Goal: Book appointment/travel/reservation

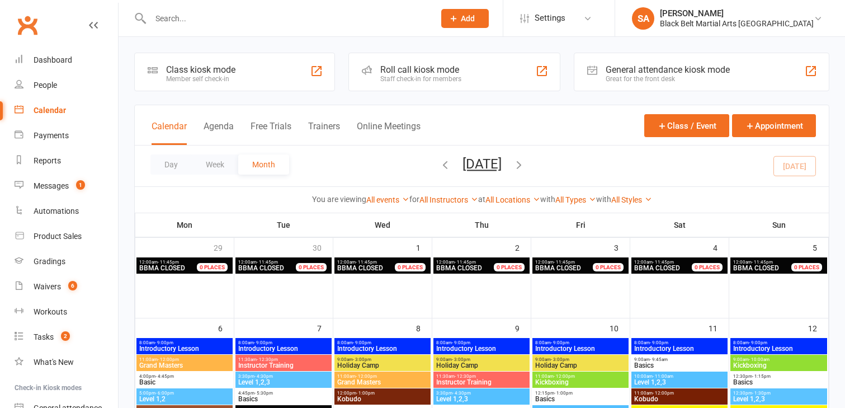
scroll to position [641, 0]
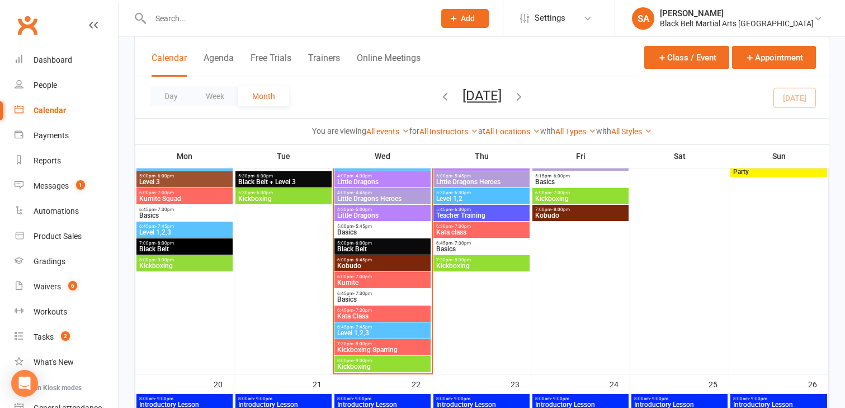
click at [360, 343] on span "- 8:00pm" at bounding box center [363, 343] width 18 height 5
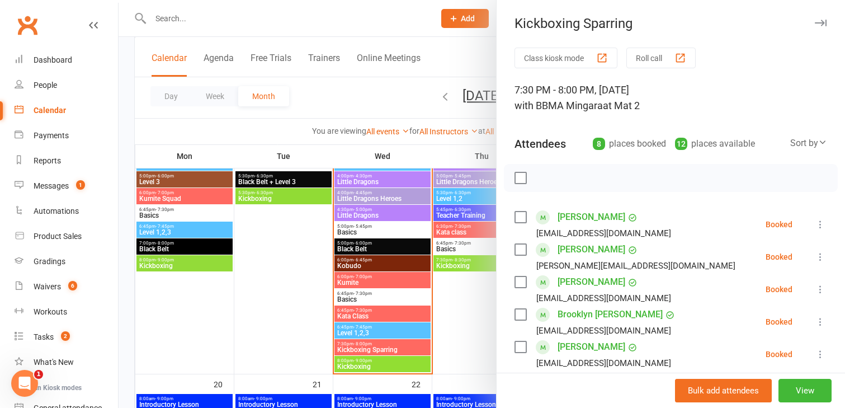
scroll to position [0, 0]
click at [521, 218] on label at bounding box center [520, 216] width 11 height 11
click at [520, 284] on label at bounding box center [520, 281] width 11 height 11
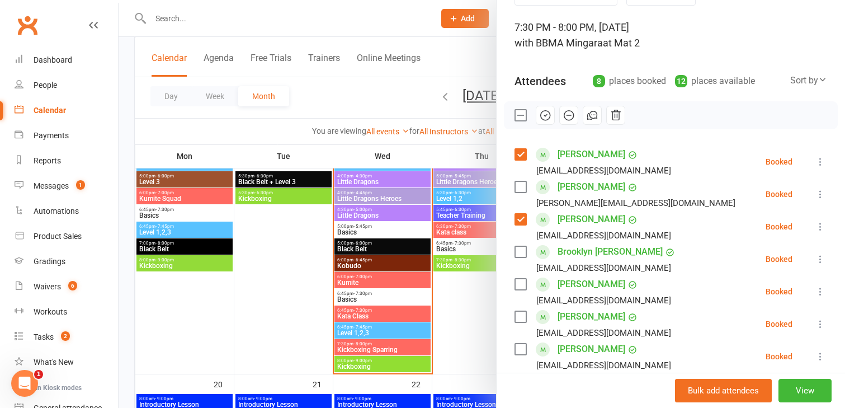
scroll to position [69, 0]
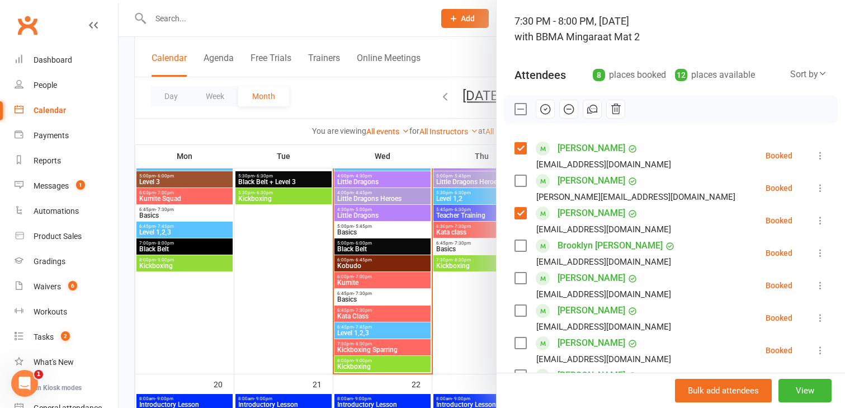
click at [522, 309] on label at bounding box center [520, 310] width 11 height 11
click at [521, 342] on label at bounding box center [520, 342] width 11 height 11
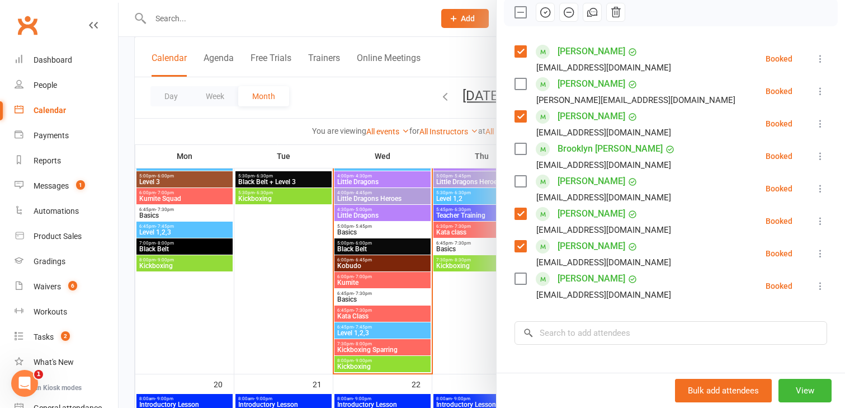
scroll to position [175, 0]
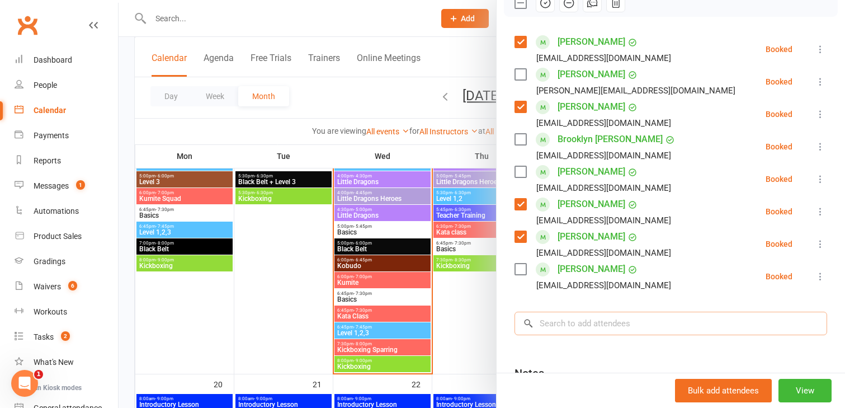
click at [544, 329] on input "search" at bounding box center [671, 323] width 313 height 23
type input "[PERSON_NAME]"
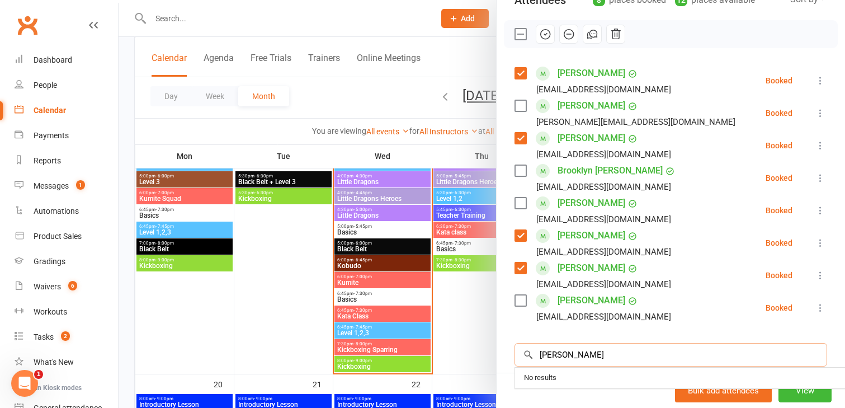
scroll to position [150, 0]
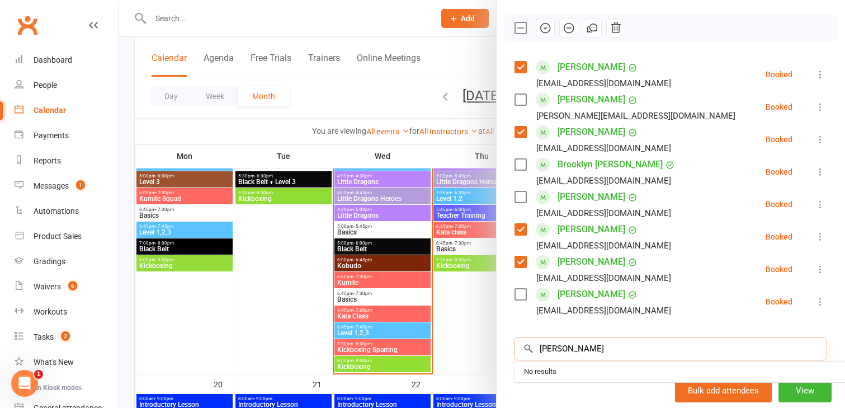
drag, startPoint x: 600, startPoint y: 349, endPoint x: 506, endPoint y: 347, distance: 94.0
click at [506, 347] on div "Class kiosk mode Roll call 7:30 PM - 8:00 PM, [DATE] with BBMA Mingara at Mat 2…" at bounding box center [671, 208] width 349 height 621
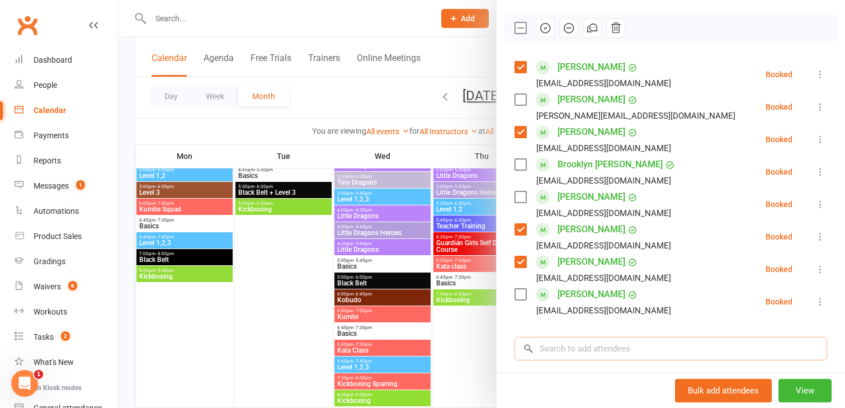
click at [544, 347] on input "search" at bounding box center [671, 348] width 313 height 23
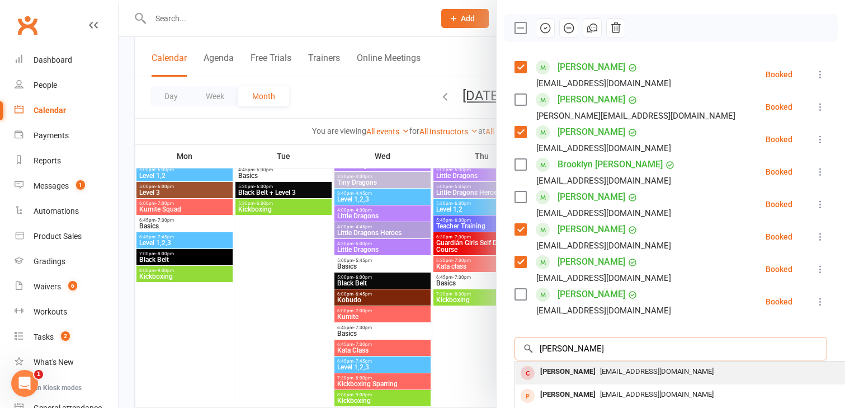
scroll to position [39, 0]
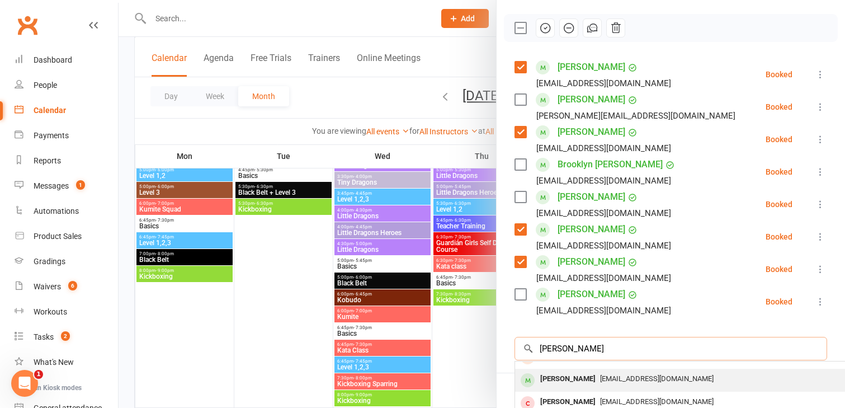
type input "[PERSON_NAME]"
click at [571, 382] on div "[PERSON_NAME]" at bounding box center [568, 379] width 64 height 16
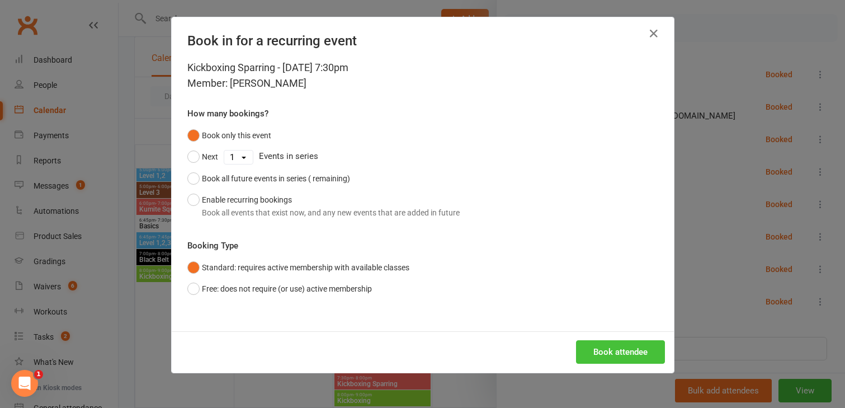
click at [609, 355] on button "Book attendee" at bounding box center [620, 351] width 89 height 23
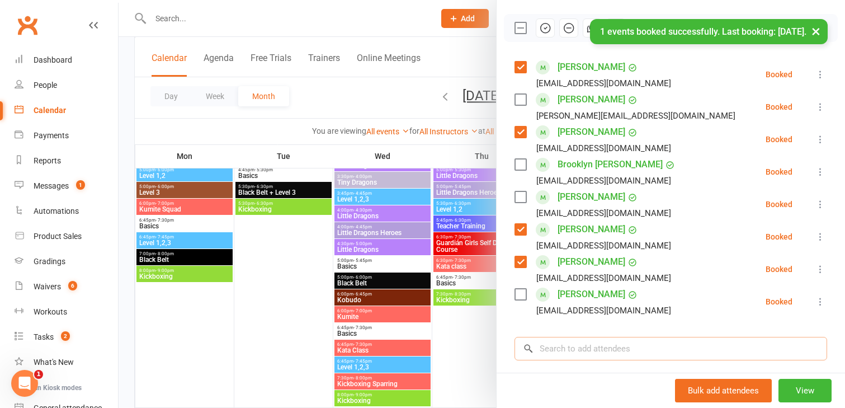
click at [573, 358] on input "search" at bounding box center [671, 348] width 313 height 23
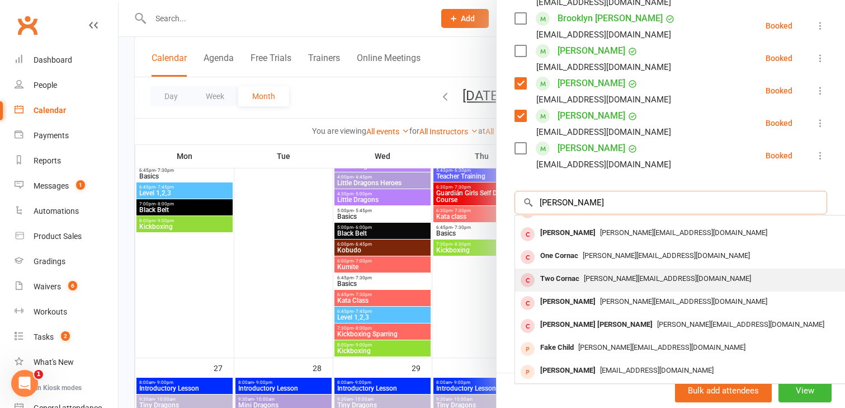
scroll to position [0, 0]
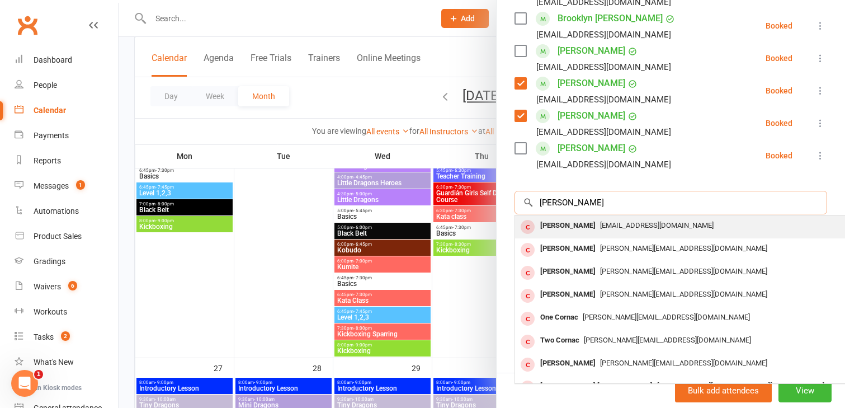
type input "[PERSON_NAME]"
click at [574, 224] on div "[PERSON_NAME]" at bounding box center [568, 226] width 64 height 16
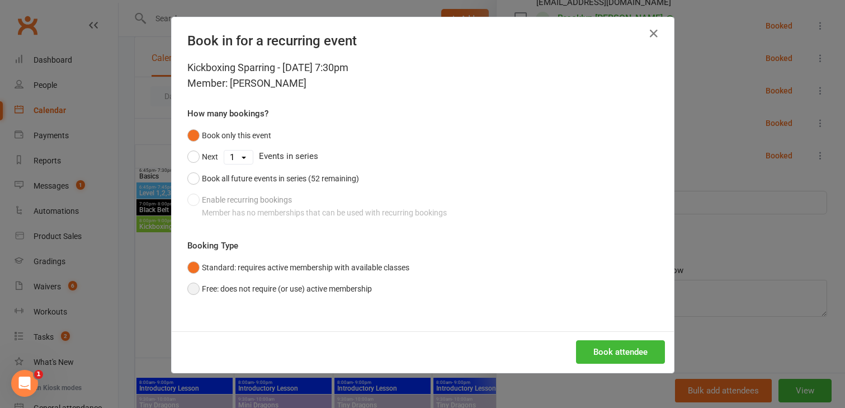
click at [194, 293] on button "Free: does not require (or use) active membership" at bounding box center [279, 288] width 185 height 21
click at [609, 359] on button "Book attendee" at bounding box center [620, 351] width 89 height 23
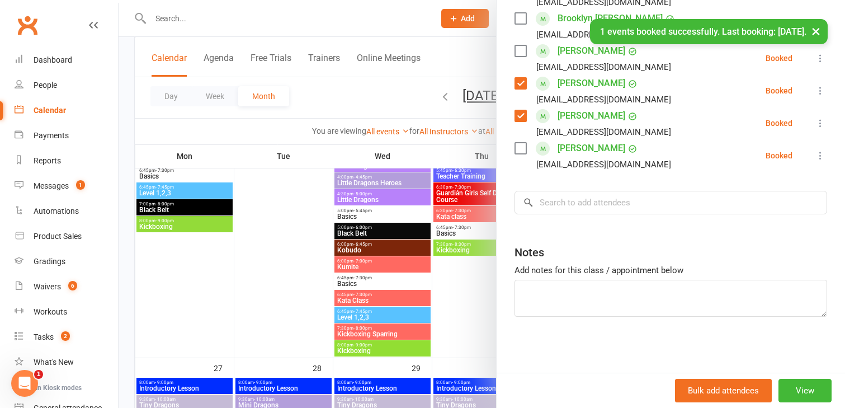
scroll to position [361, 0]
click at [552, 202] on input "search" at bounding box center [671, 202] width 313 height 23
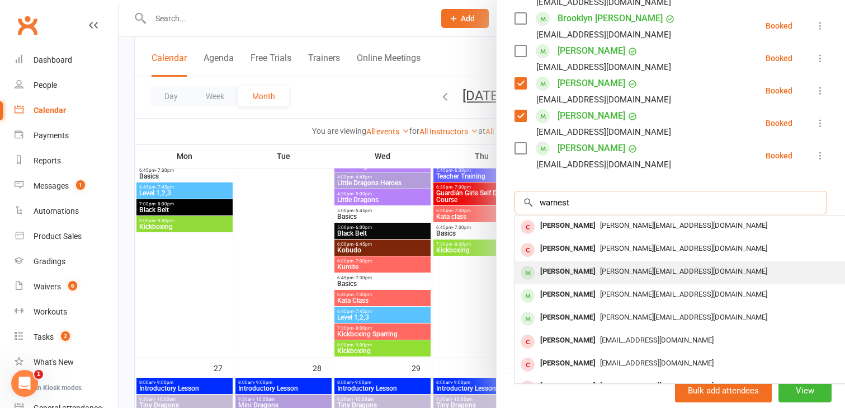
type input "warnest"
click at [553, 277] on div "[PERSON_NAME]" at bounding box center [568, 271] width 64 height 16
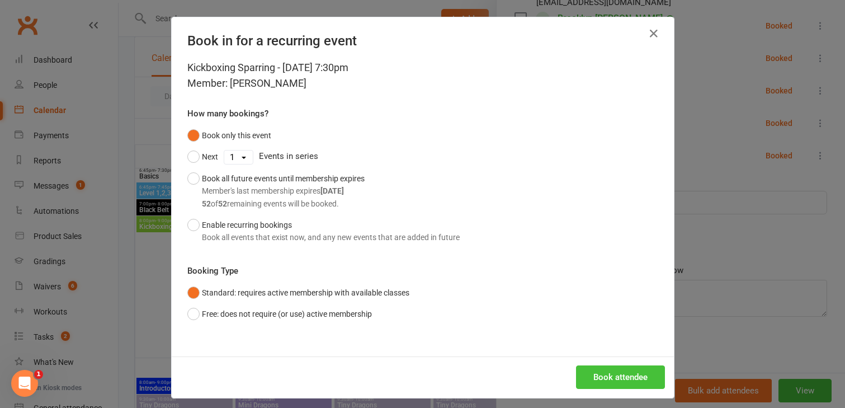
click at [591, 372] on button "Book attendee" at bounding box center [620, 376] width 89 height 23
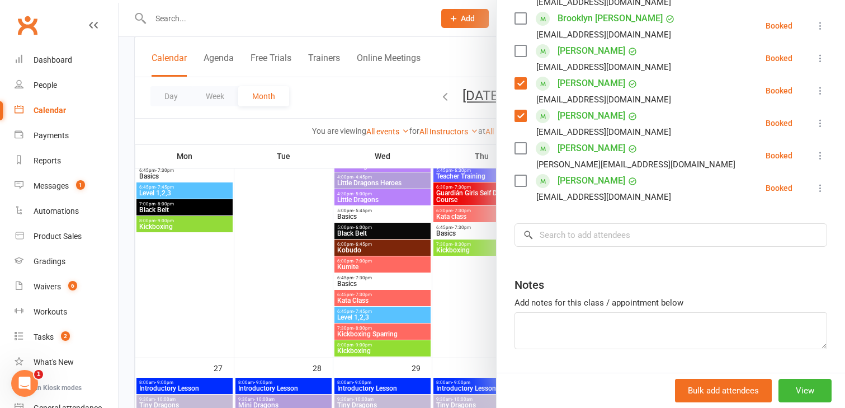
click at [521, 150] on label at bounding box center [520, 148] width 11 height 11
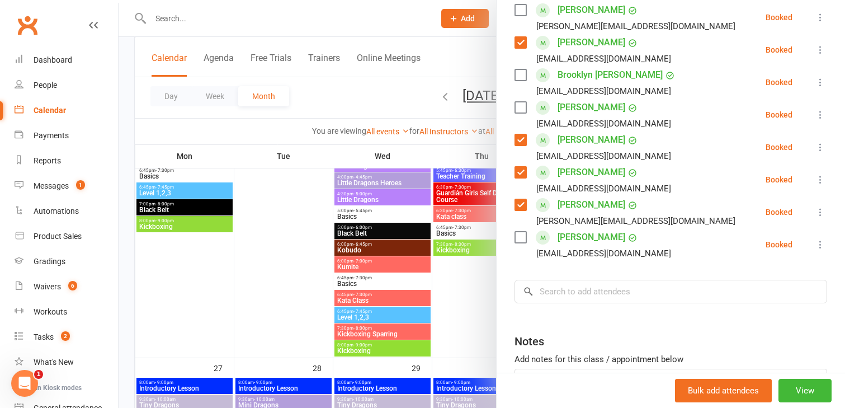
click at [521, 150] on div "[EMAIL_ADDRESS][DOMAIN_NAME]" at bounding box center [595, 156] width 161 height 15
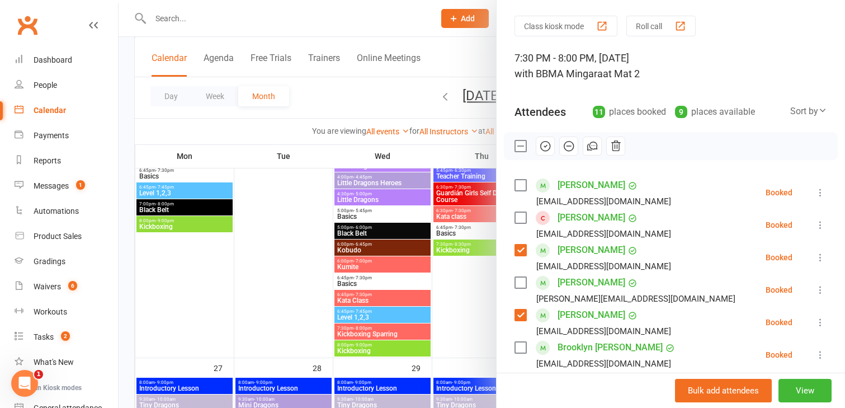
scroll to position [25, 0]
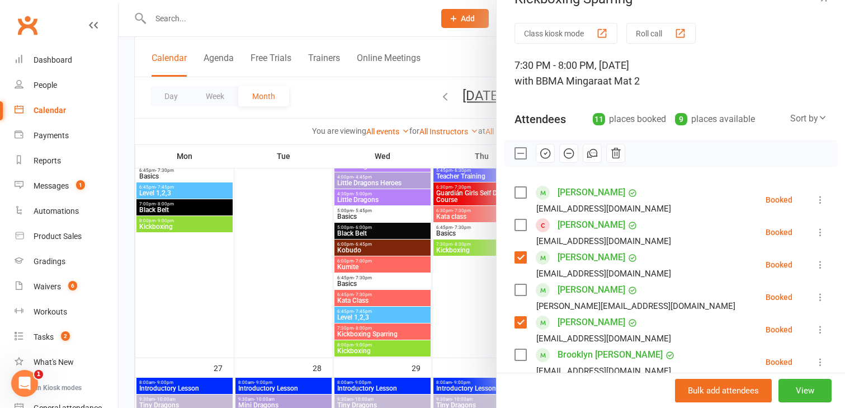
click at [521, 191] on label at bounding box center [520, 192] width 11 height 11
click at [522, 227] on label at bounding box center [520, 224] width 11 height 11
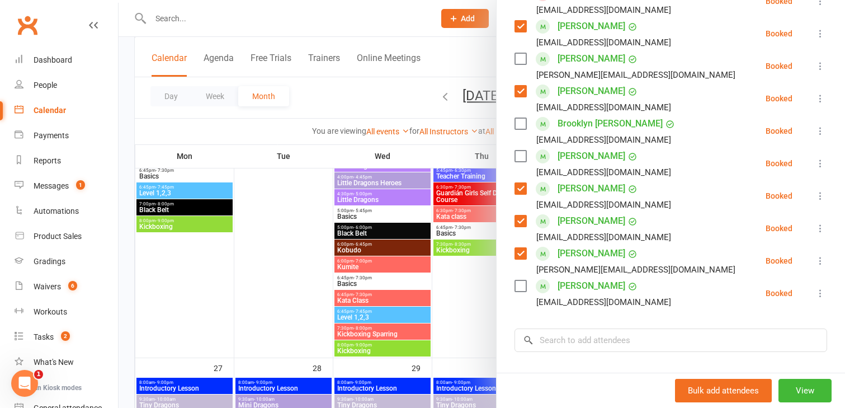
scroll to position [393, 0]
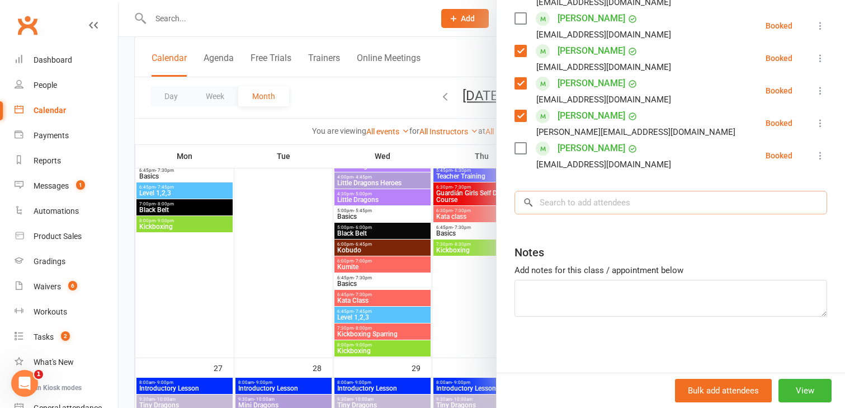
click at [562, 208] on input "search" at bounding box center [671, 202] width 313 height 23
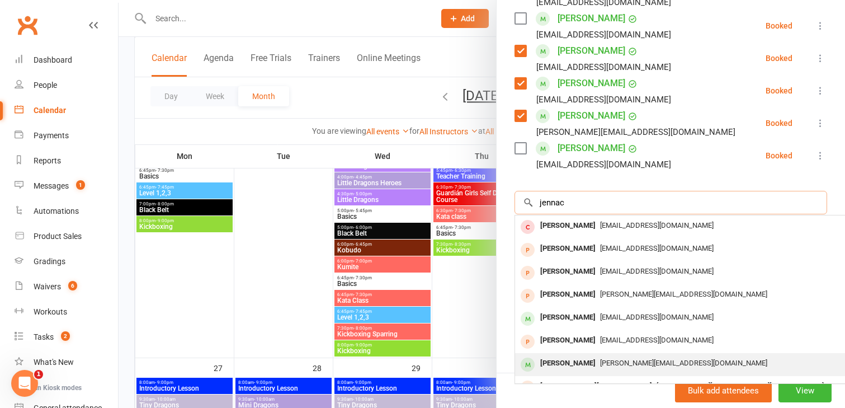
type input "jennac"
click at [557, 369] on div "[PERSON_NAME]" at bounding box center [568, 363] width 64 height 16
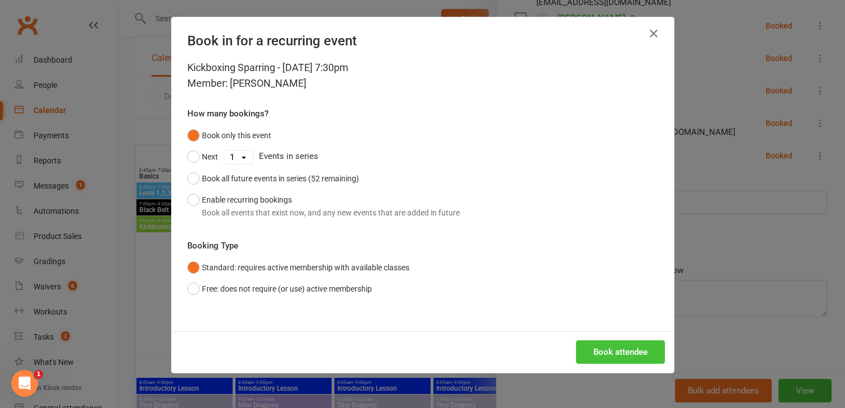
click at [592, 352] on button "Book attendee" at bounding box center [620, 351] width 89 height 23
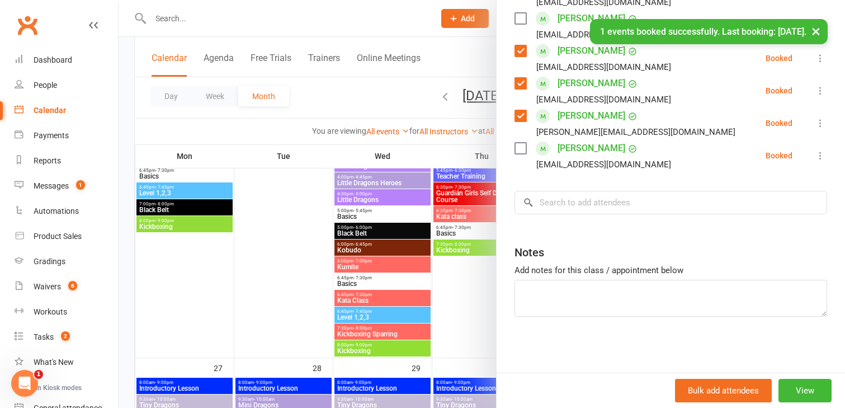
scroll to position [426, 0]
click at [559, 202] on input "search" at bounding box center [671, 202] width 313 height 23
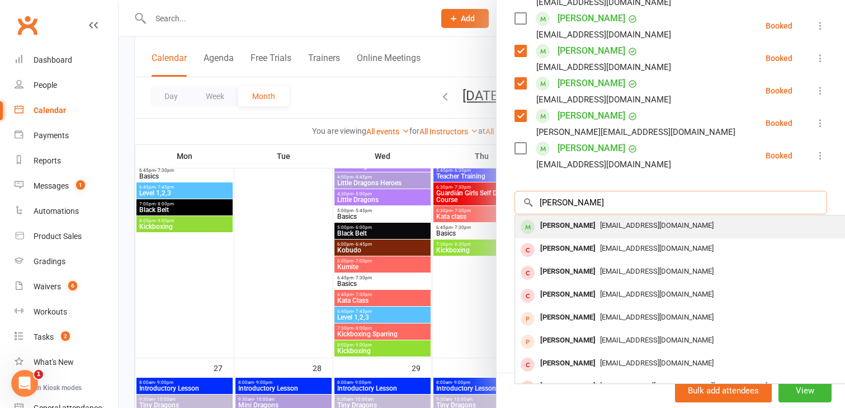
type input "[PERSON_NAME]"
click at [561, 230] on div "[PERSON_NAME]" at bounding box center [568, 226] width 64 height 16
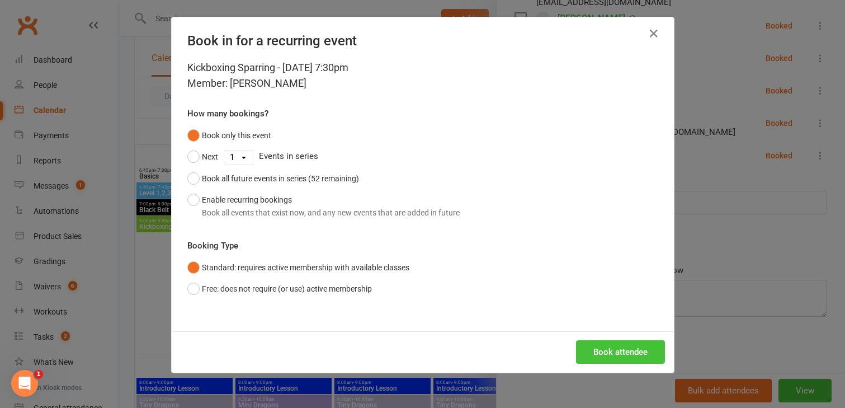
click at [595, 349] on button "Book attendee" at bounding box center [620, 351] width 89 height 23
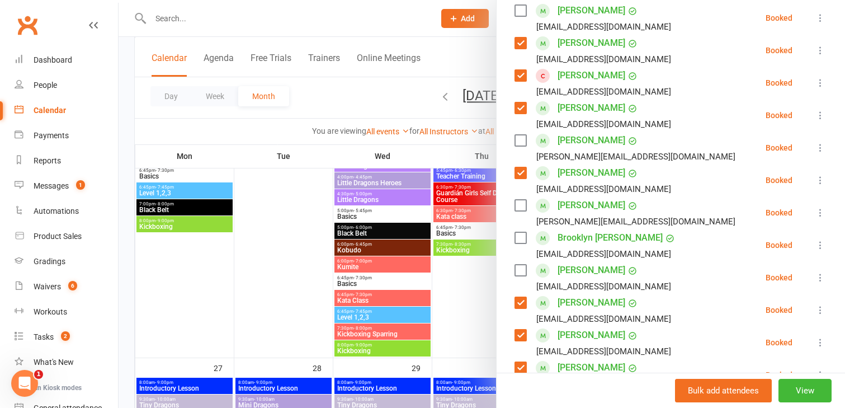
scroll to position [204, 0]
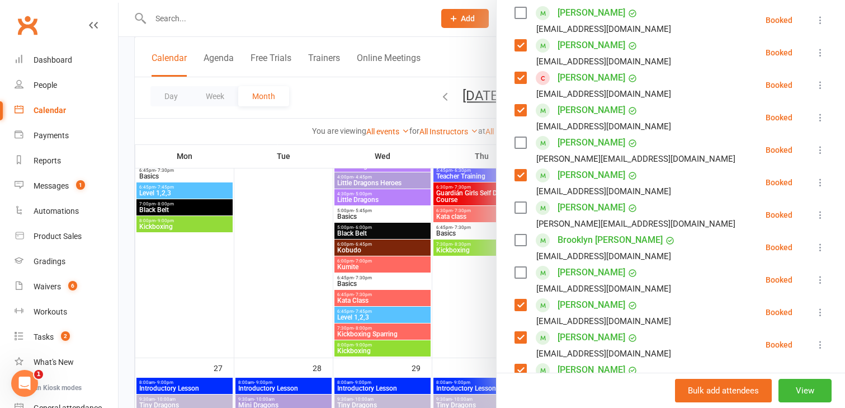
click at [519, 210] on label at bounding box center [520, 207] width 11 height 11
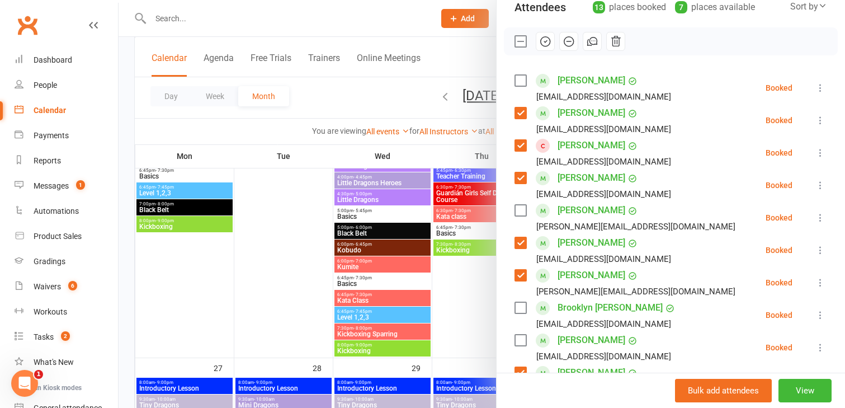
scroll to position [119, 0]
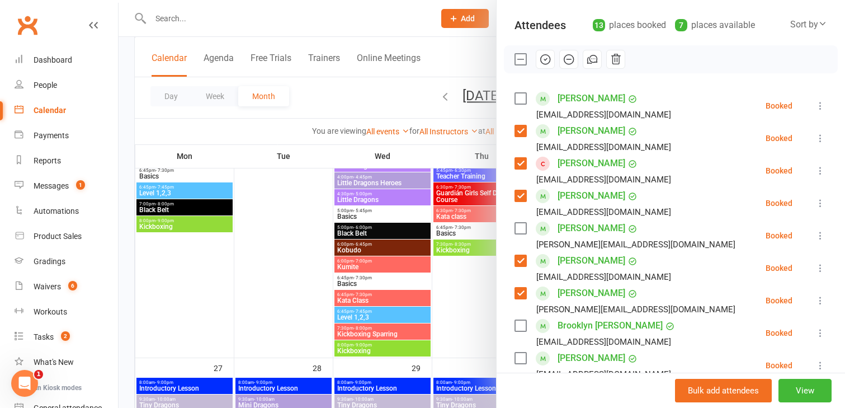
click at [519, 95] on label at bounding box center [520, 98] width 11 height 11
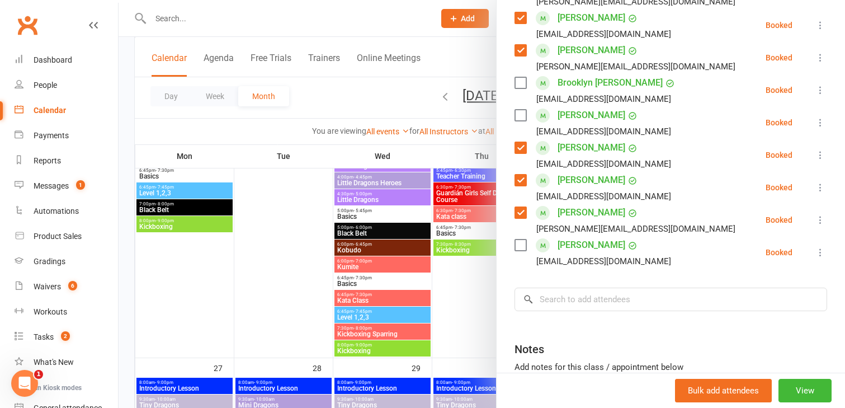
scroll to position [387, 0]
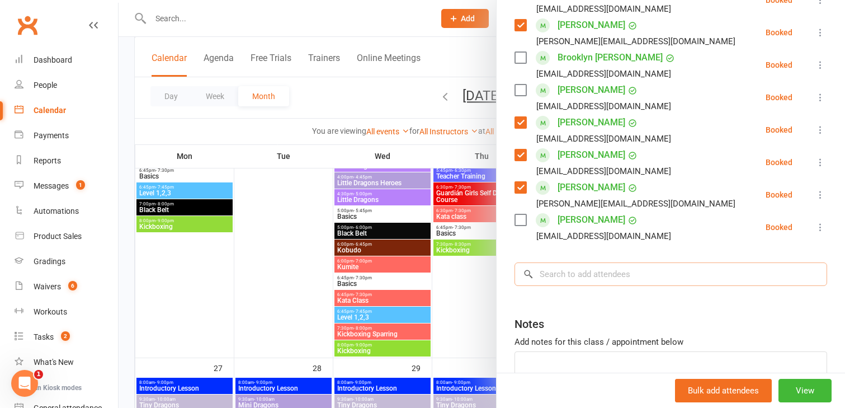
click at [559, 276] on input "search" at bounding box center [671, 273] width 313 height 23
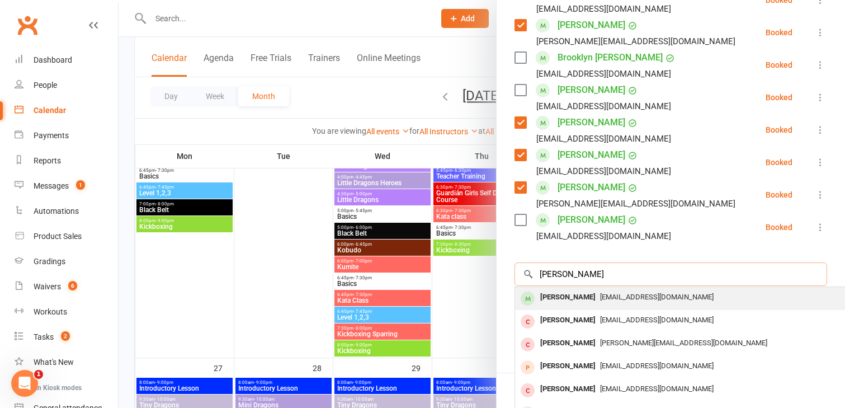
type input "[PERSON_NAME]"
click at [558, 298] on div "[PERSON_NAME]" at bounding box center [568, 297] width 64 height 16
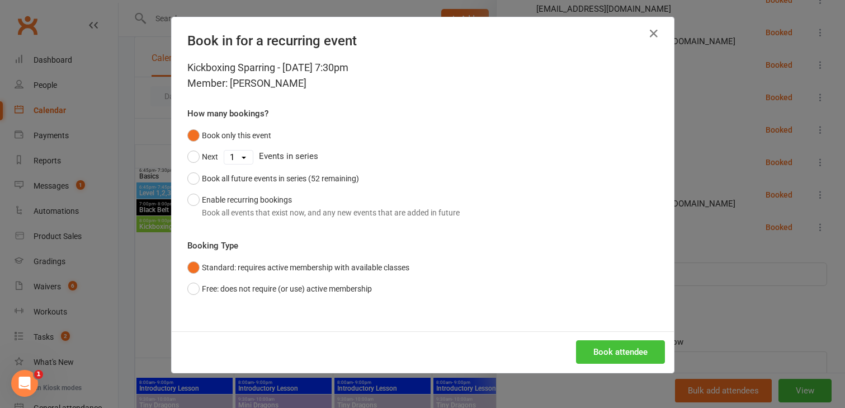
click at [597, 357] on button "Book attendee" at bounding box center [620, 351] width 89 height 23
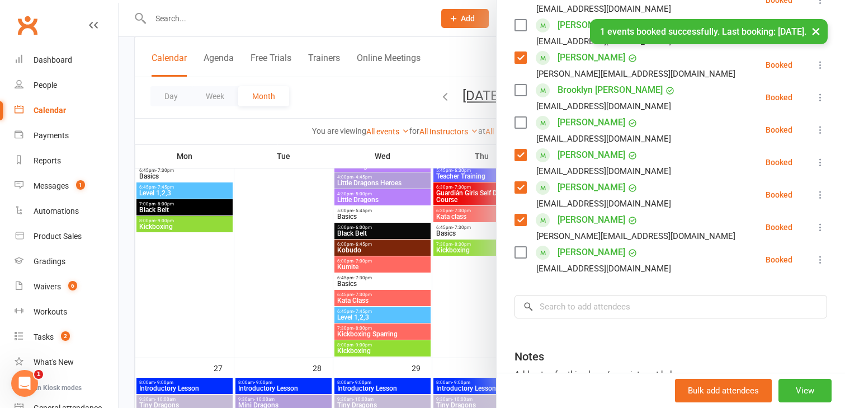
click at [550, 283] on div "Class kiosk mode Roll call 7:30 PM - 8:00 PM, [DATE] with BBMA Mingara at Mat 2…" at bounding box center [671, 69] width 349 height 816
click at [550, 314] on input "search" at bounding box center [671, 306] width 313 height 23
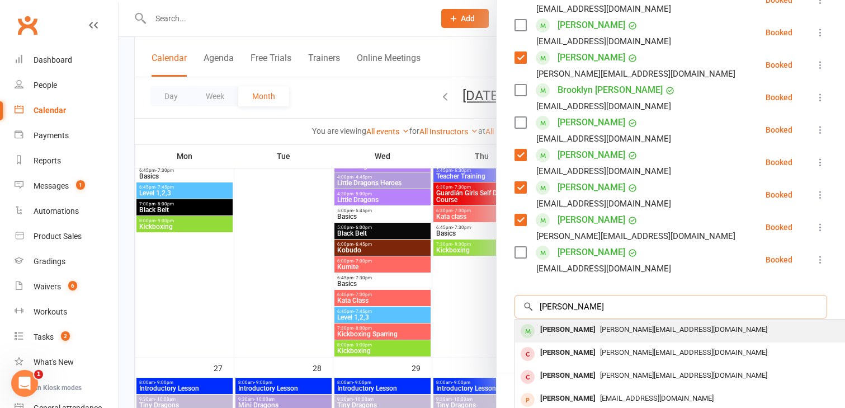
type input "[PERSON_NAME]"
click at [563, 332] on div "[PERSON_NAME]" at bounding box center [568, 330] width 64 height 16
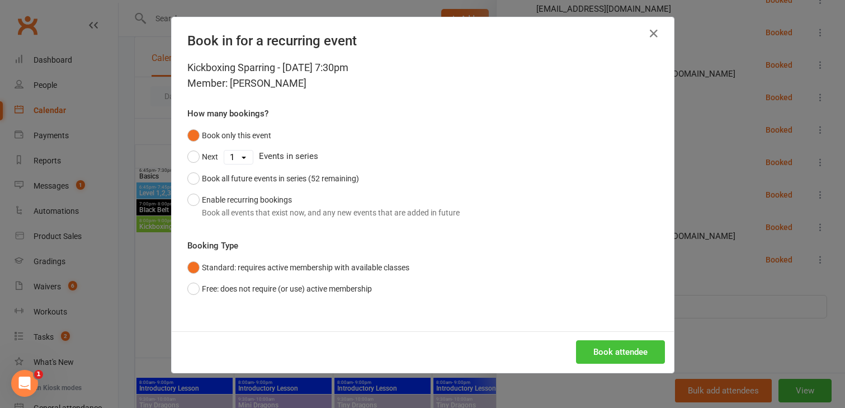
click at [597, 349] on button "Book attendee" at bounding box center [620, 351] width 89 height 23
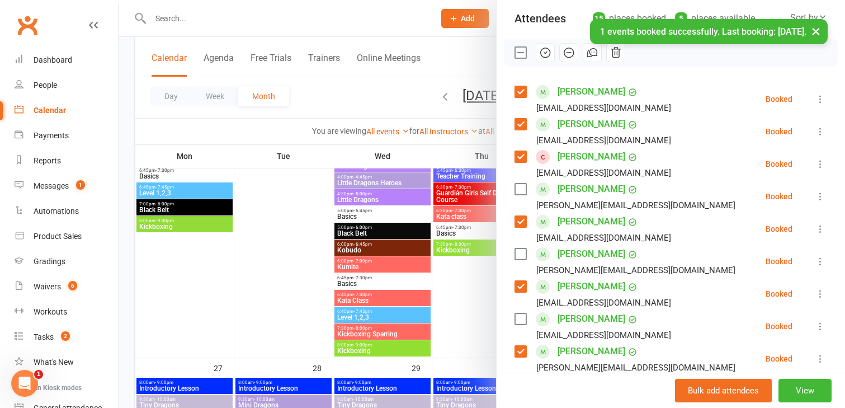
scroll to position [0, 0]
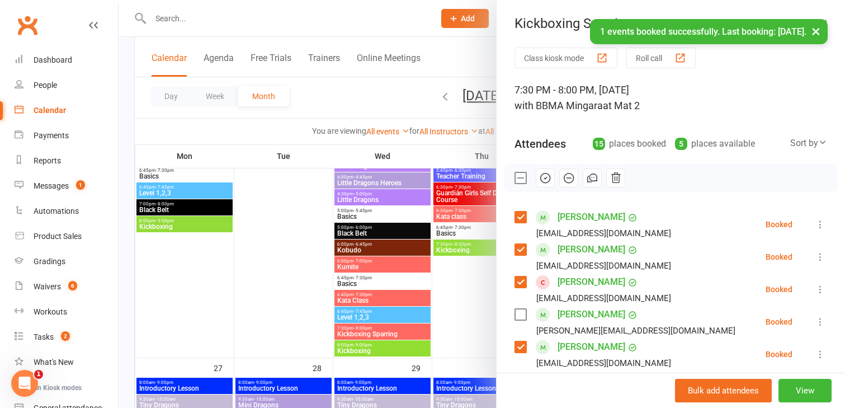
click at [521, 314] on label at bounding box center [520, 314] width 11 height 11
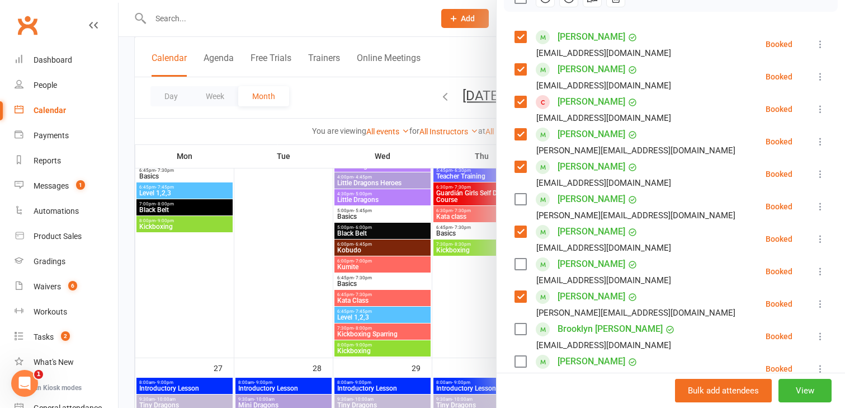
scroll to position [194, 0]
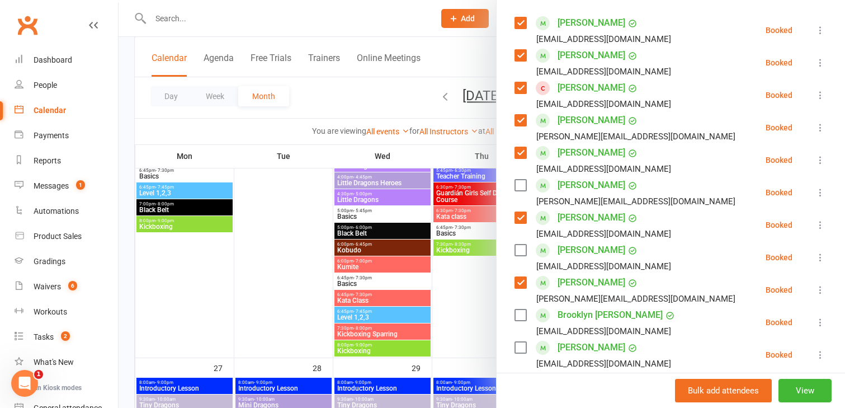
click at [520, 248] on label at bounding box center [520, 249] width 11 height 11
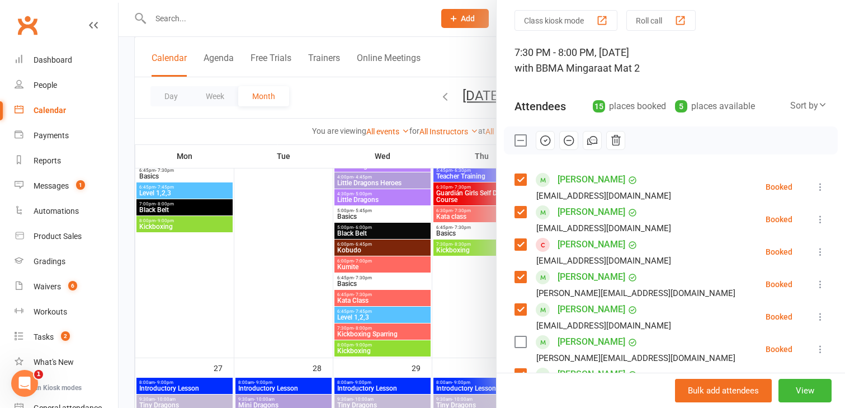
scroll to position [0, 0]
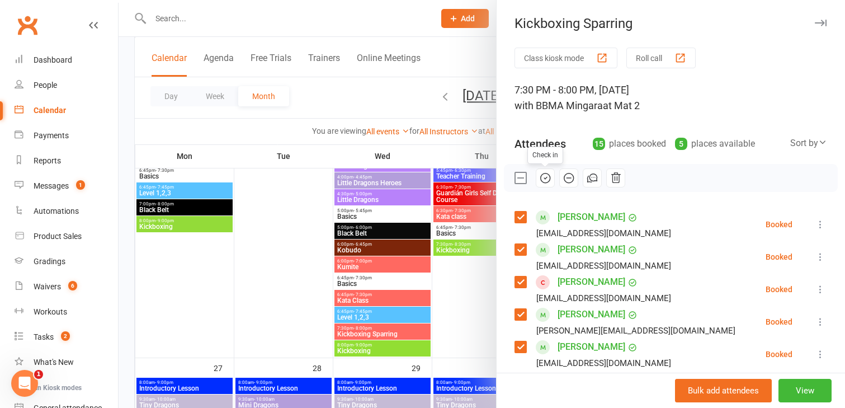
click at [544, 177] on icon "button" at bounding box center [545, 178] width 12 height 12
click at [356, 351] on div at bounding box center [482, 204] width 727 height 408
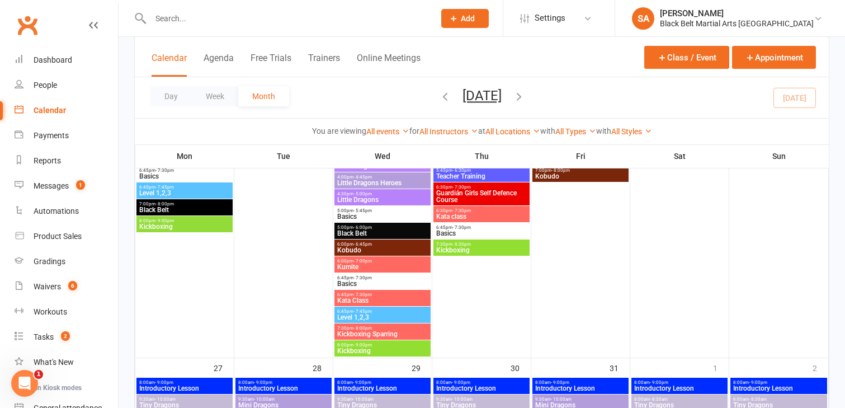
click at [356, 351] on span "Kickboxing" at bounding box center [383, 350] width 92 height 7
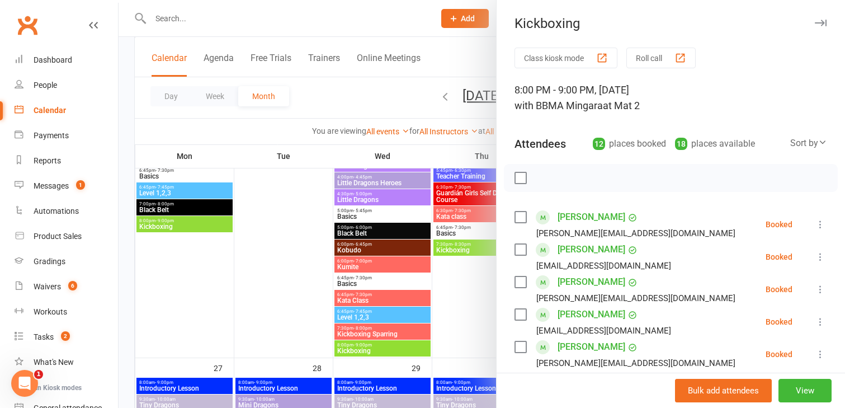
click at [520, 217] on label at bounding box center [520, 216] width 11 height 11
click at [519, 249] on label at bounding box center [520, 249] width 11 height 11
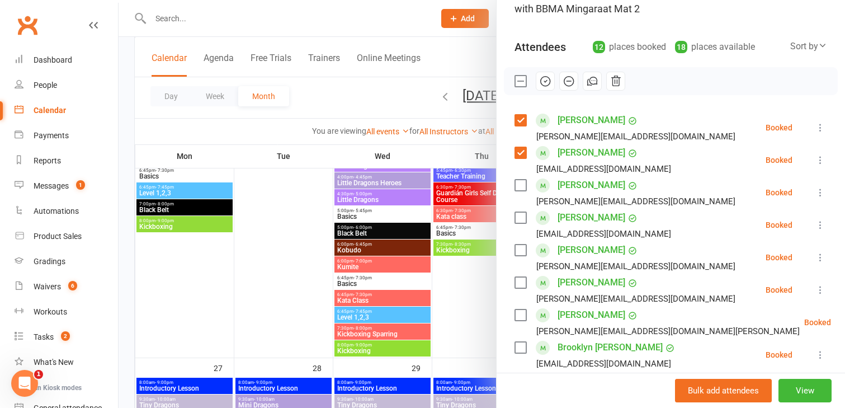
scroll to position [102, 0]
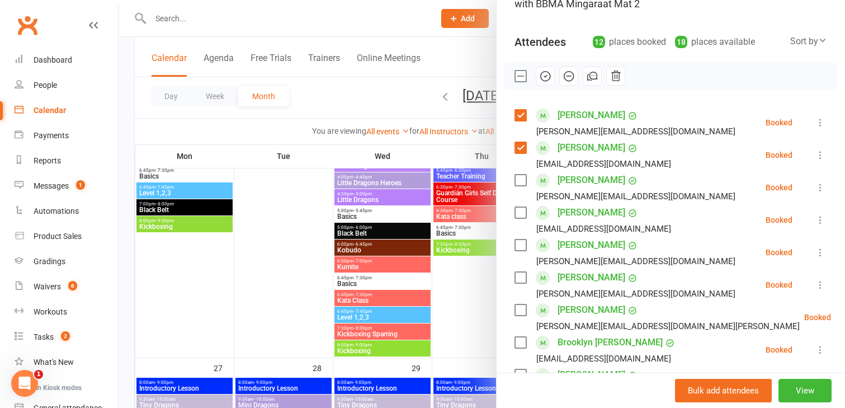
click at [520, 242] on label at bounding box center [520, 244] width 11 height 11
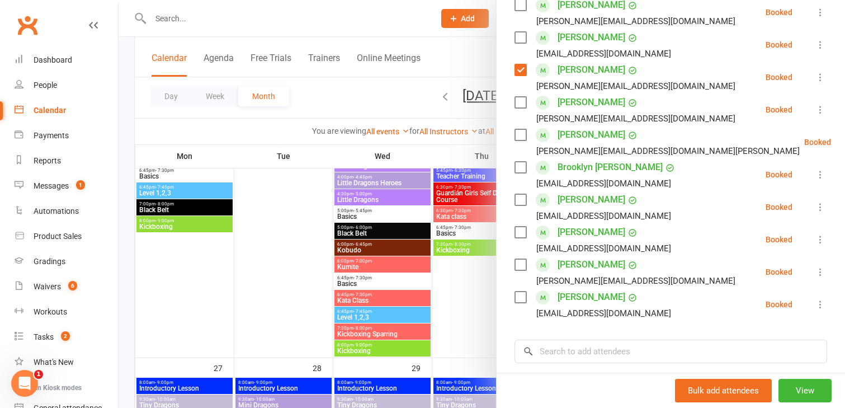
scroll to position [279, 0]
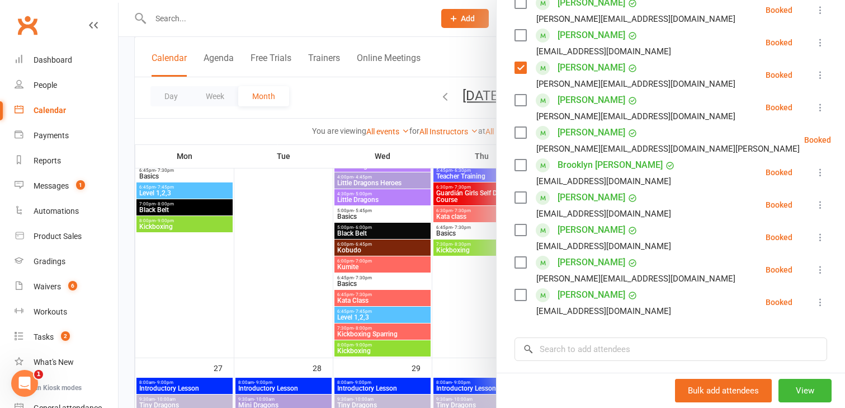
click at [521, 257] on label at bounding box center [520, 262] width 11 height 11
click at [548, 347] on input "search" at bounding box center [671, 348] width 313 height 23
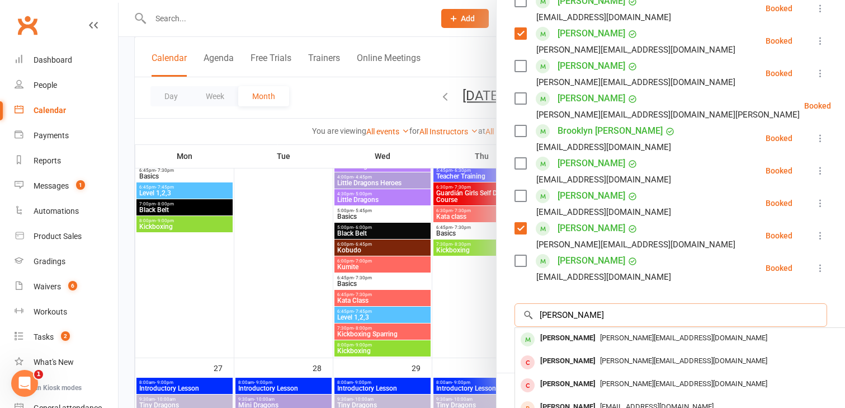
scroll to position [314, 0]
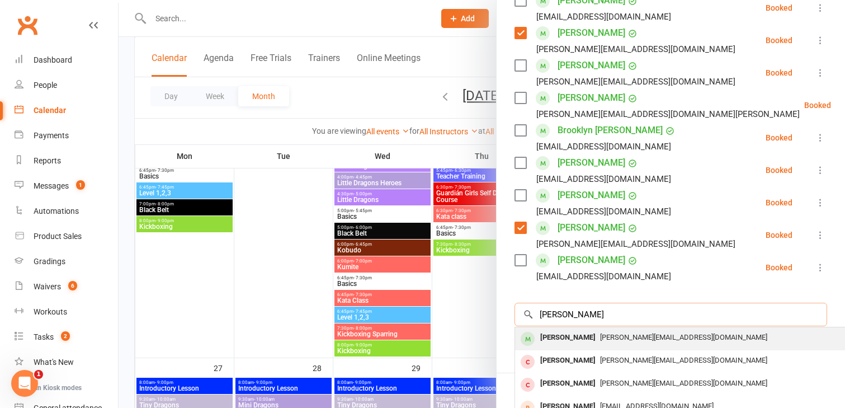
type input "[PERSON_NAME]"
click at [561, 338] on div "[PERSON_NAME]" at bounding box center [568, 337] width 64 height 16
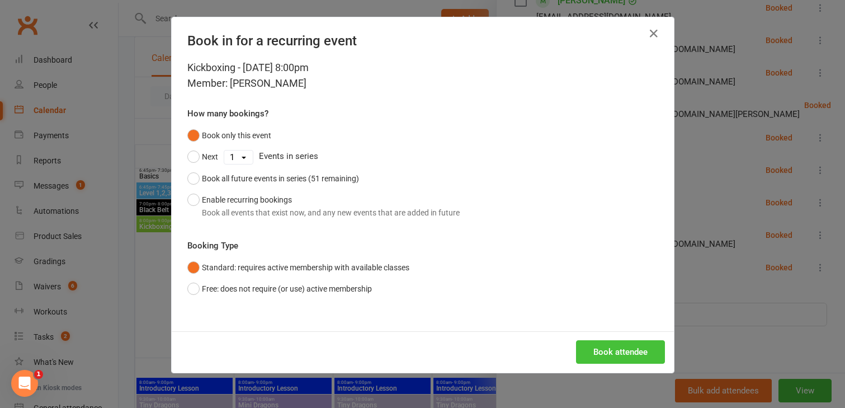
click at [598, 346] on button "Book attendee" at bounding box center [620, 351] width 89 height 23
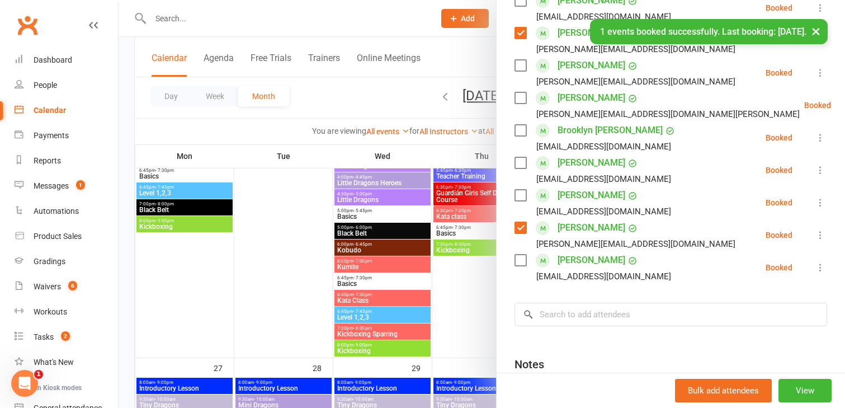
scroll to position [346, 0]
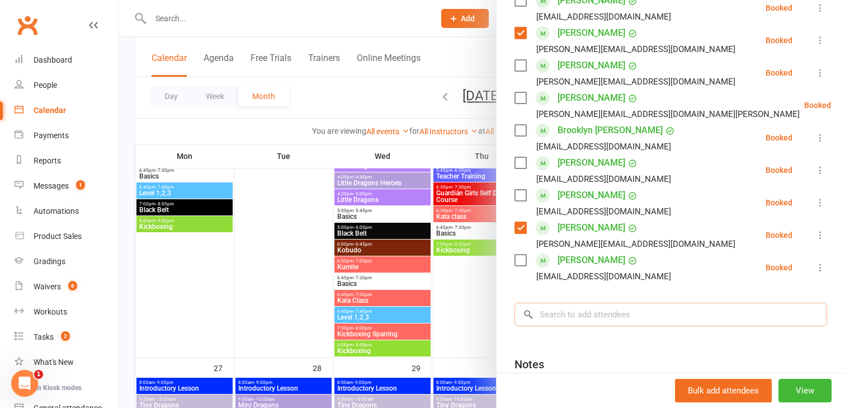
click at [563, 318] on input "search" at bounding box center [671, 314] width 313 height 23
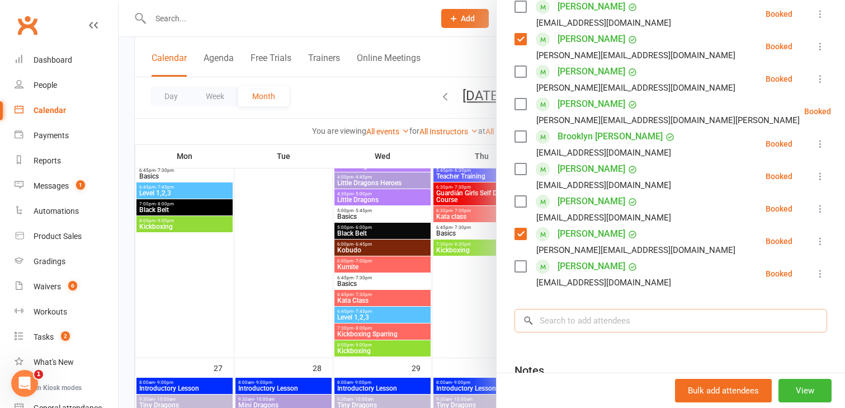
scroll to position [362, 0]
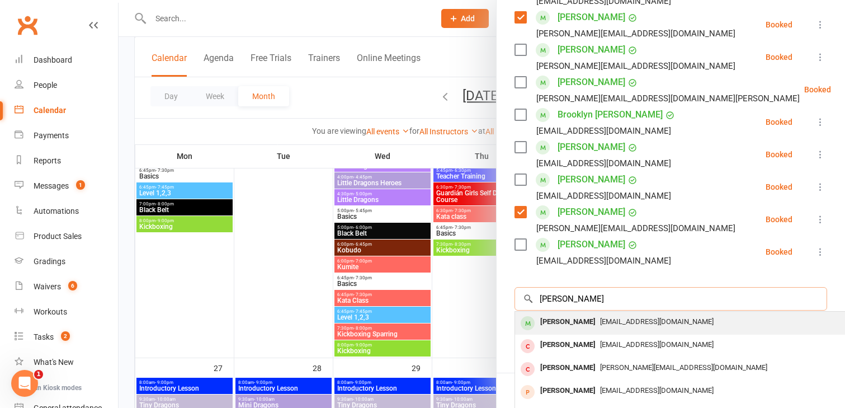
type input "[PERSON_NAME]"
click at [564, 327] on div "[PERSON_NAME]" at bounding box center [568, 322] width 64 height 16
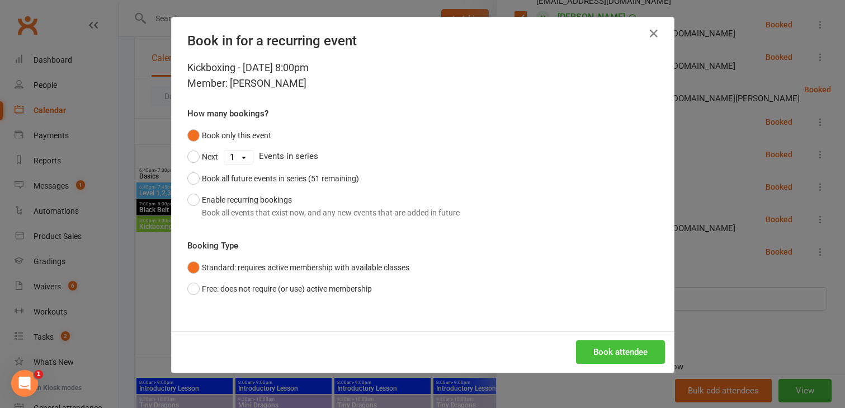
click at [602, 356] on button "Book attendee" at bounding box center [620, 351] width 89 height 23
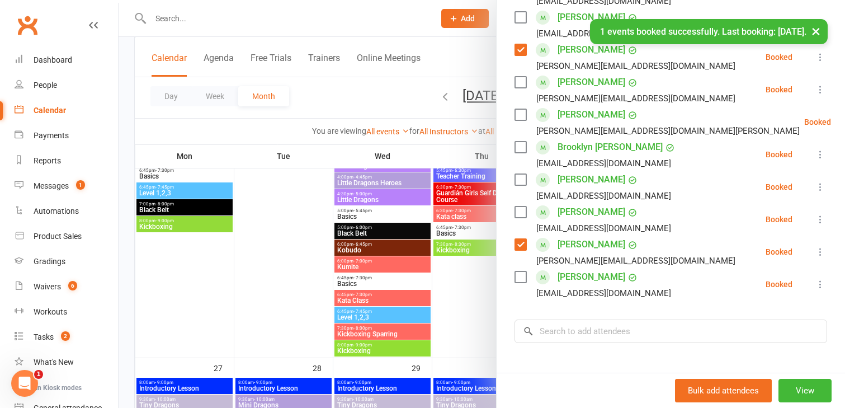
click at [555, 304] on div "Class kiosk mode Roll call 8:00 PM - 9:00 PM, [DATE] with BBMA Mingara at Mat 2…" at bounding box center [671, 94] width 349 height 816
click at [555, 335] on input "search" at bounding box center [671, 330] width 313 height 23
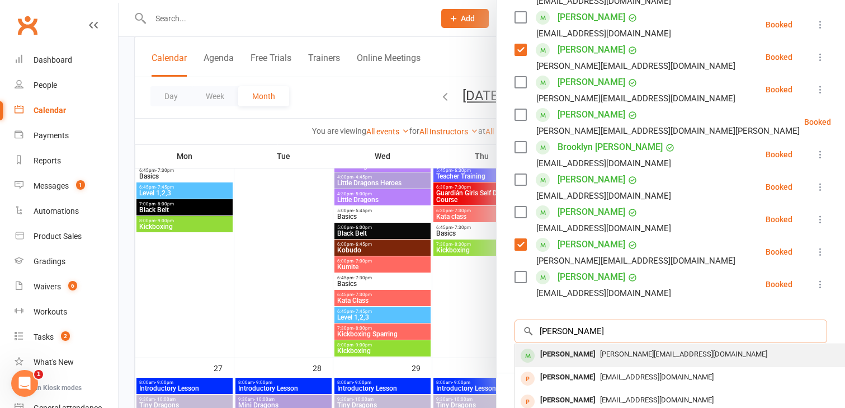
type input "[PERSON_NAME]"
click at [556, 360] on div "[PERSON_NAME]" at bounding box center [568, 354] width 64 height 16
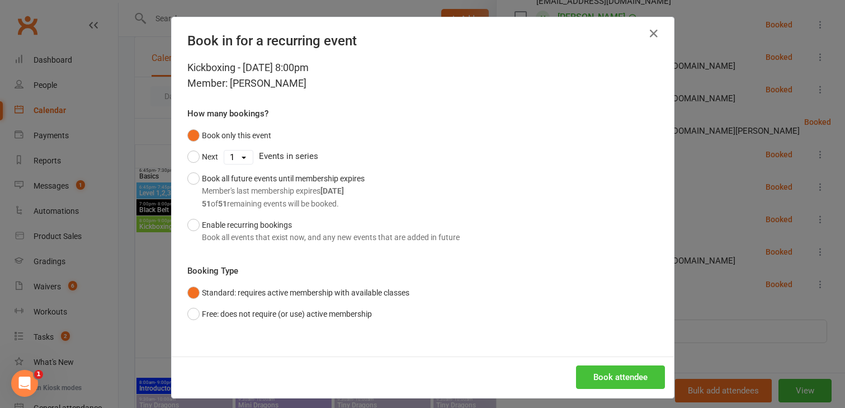
click at [612, 379] on button "Book attendee" at bounding box center [620, 376] width 89 height 23
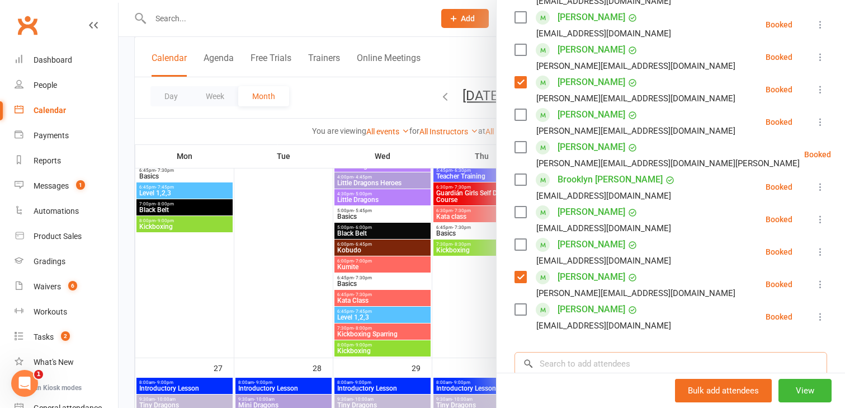
click at [568, 368] on input "search" at bounding box center [671, 363] width 313 height 23
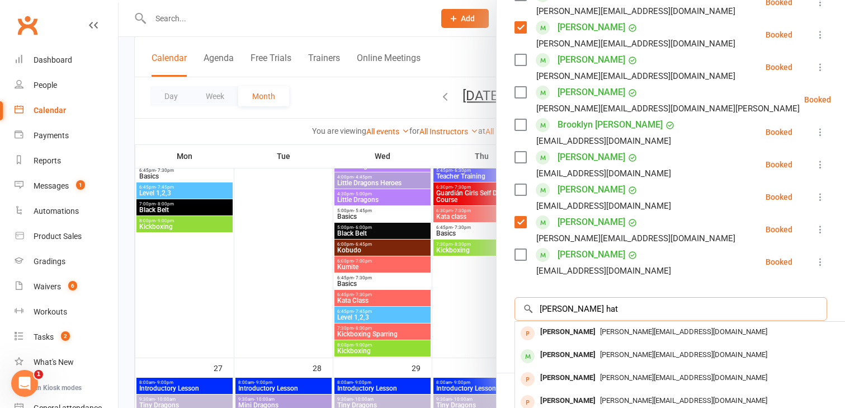
scroll to position [419, 0]
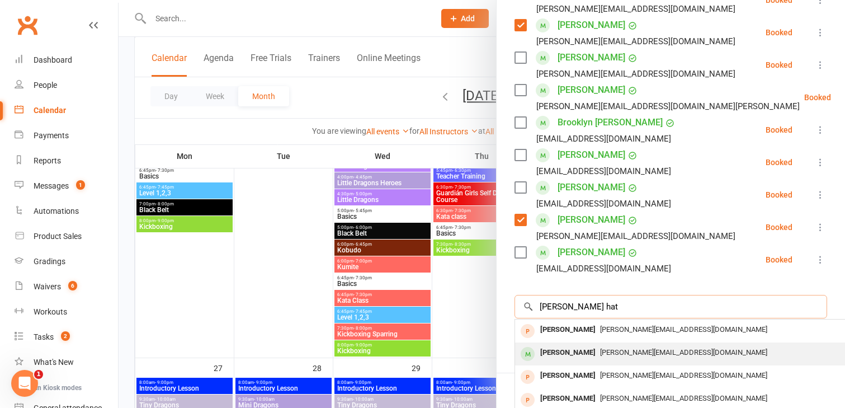
type input "[PERSON_NAME] hat"
click at [574, 354] on div "[PERSON_NAME]" at bounding box center [568, 353] width 64 height 16
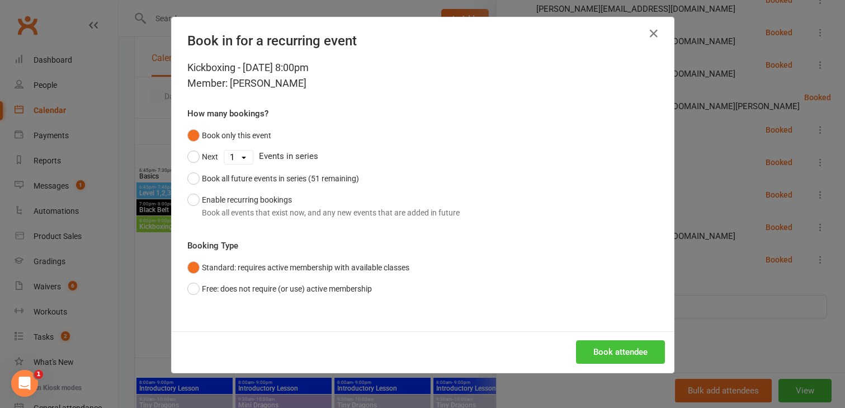
click at [609, 356] on button "Book attendee" at bounding box center [620, 351] width 89 height 23
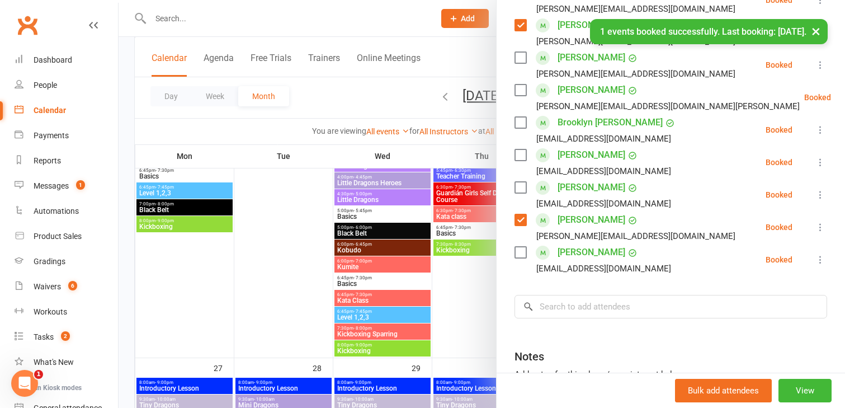
scroll to position [451, 0]
click at [558, 313] on input "search" at bounding box center [671, 306] width 313 height 23
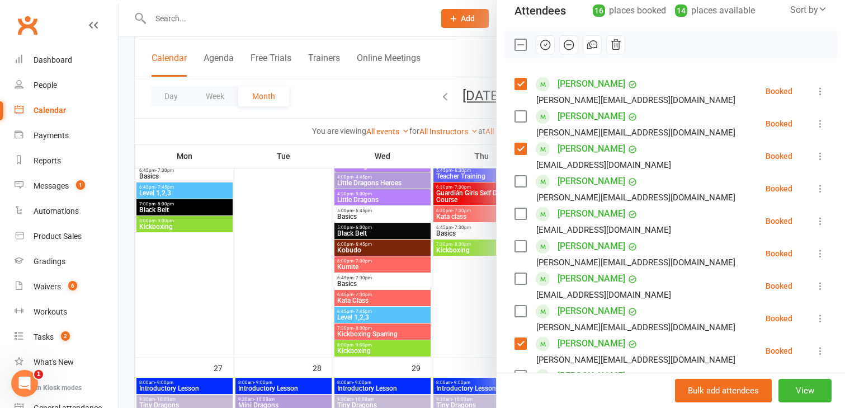
scroll to position [121, 0]
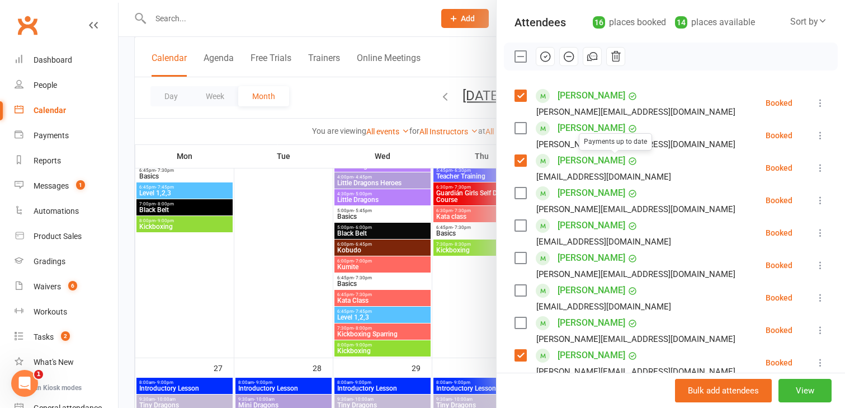
click at [520, 125] on label at bounding box center [520, 128] width 11 height 11
click at [519, 262] on label at bounding box center [520, 257] width 11 height 11
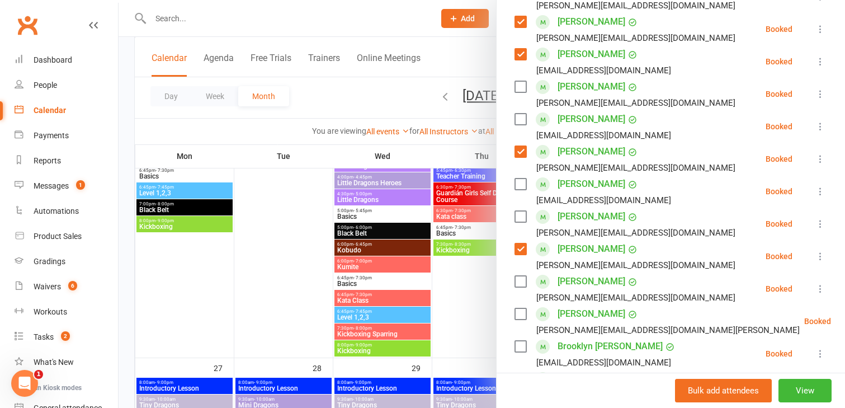
scroll to position [238, 0]
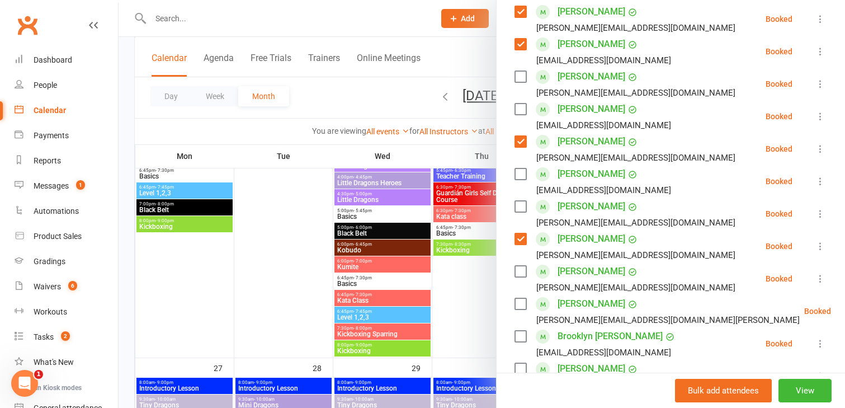
click at [522, 170] on label at bounding box center [520, 173] width 11 height 11
click at [519, 209] on label at bounding box center [520, 206] width 11 height 11
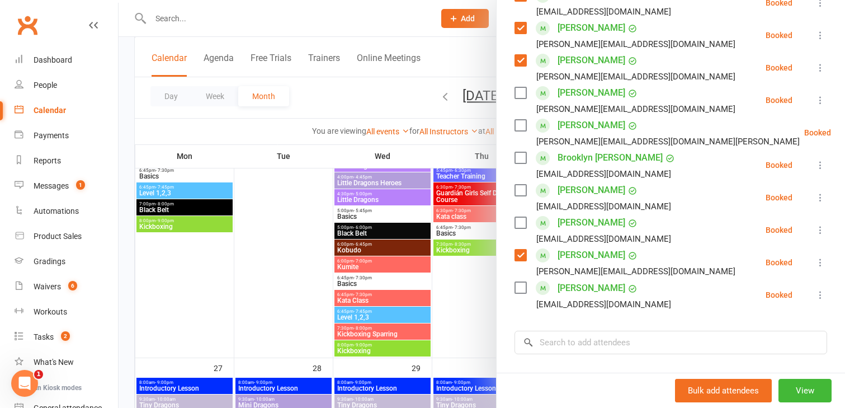
scroll to position [431, 0]
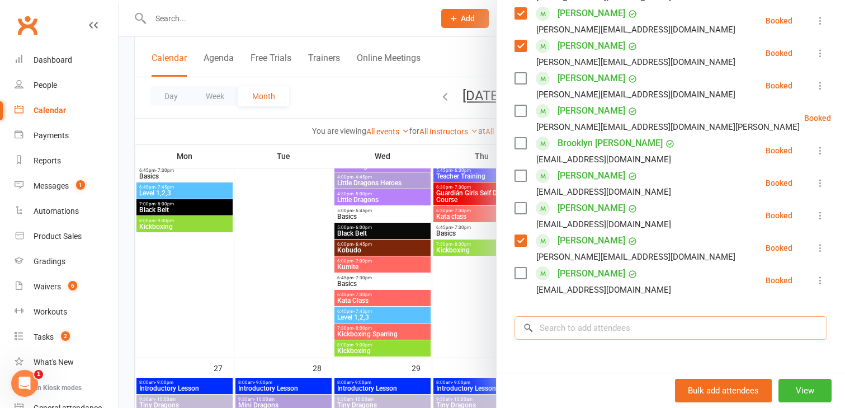
click at [571, 332] on input "search" at bounding box center [671, 327] width 313 height 23
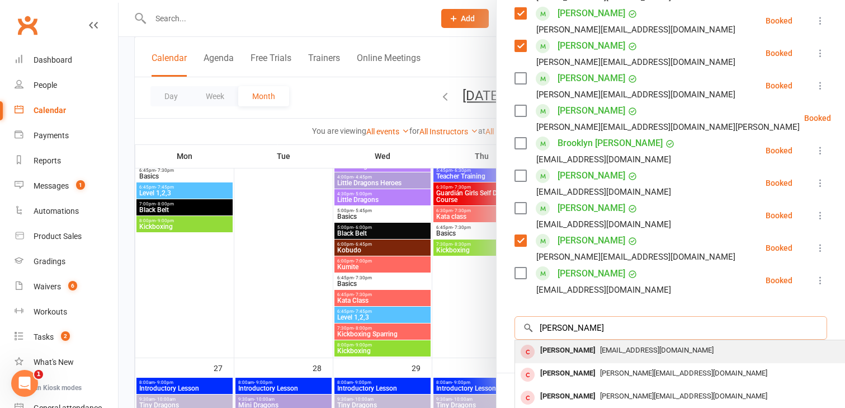
type input "[PERSON_NAME]"
click at [578, 355] on div "[PERSON_NAME]" at bounding box center [568, 350] width 64 height 16
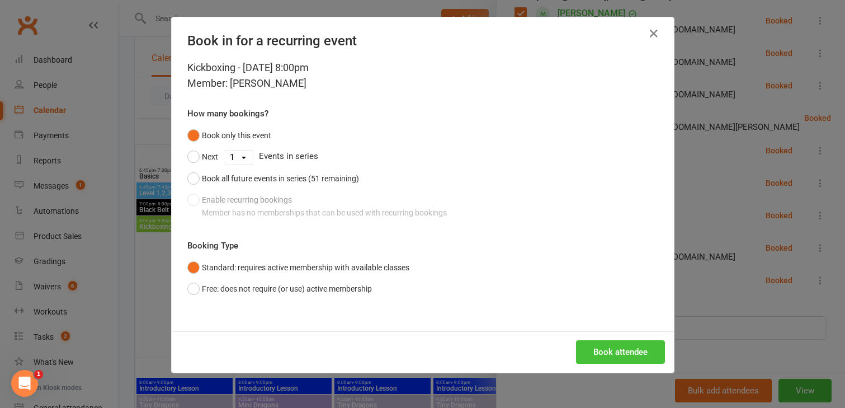
click at [614, 355] on button "Book attendee" at bounding box center [620, 351] width 89 height 23
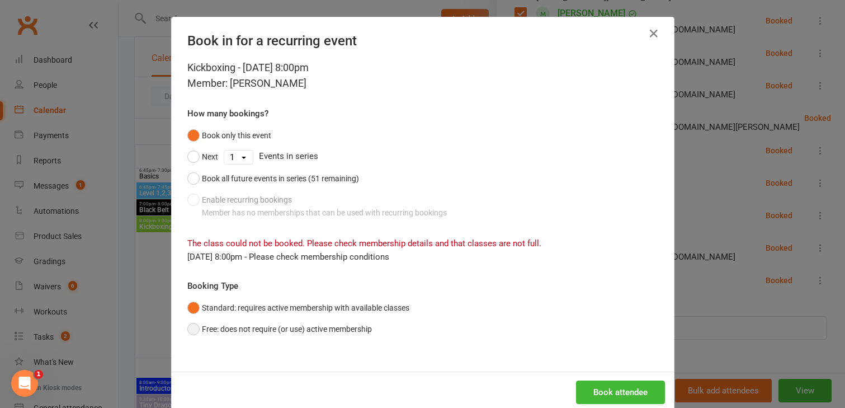
click at [195, 331] on button "Free: does not require (or use) active membership" at bounding box center [279, 328] width 185 height 21
click at [582, 391] on button "Book attendee" at bounding box center [620, 391] width 89 height 23
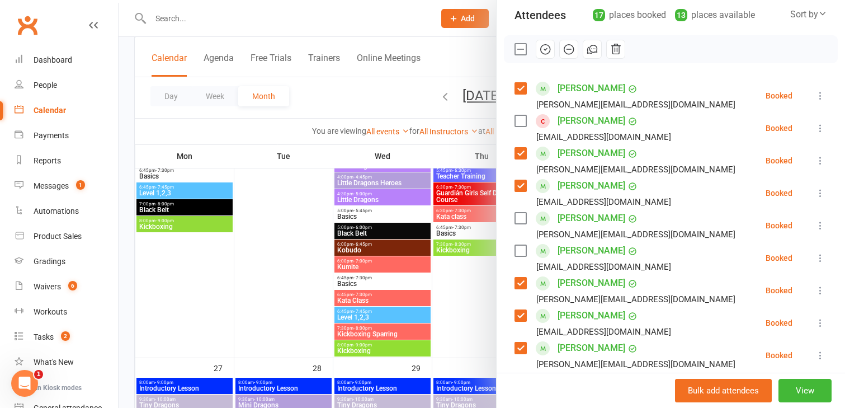
scroll to position [130, 0]
click at [520, 121] on label at bounding box center [520, 119] width 11 height 11
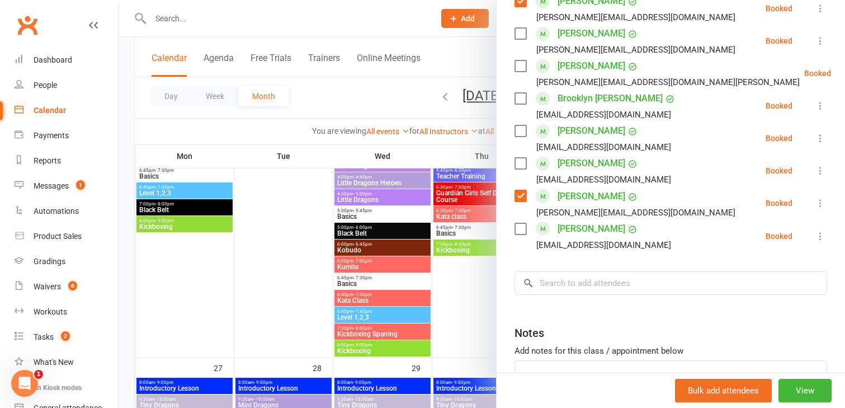
scroll to position [517, 0]
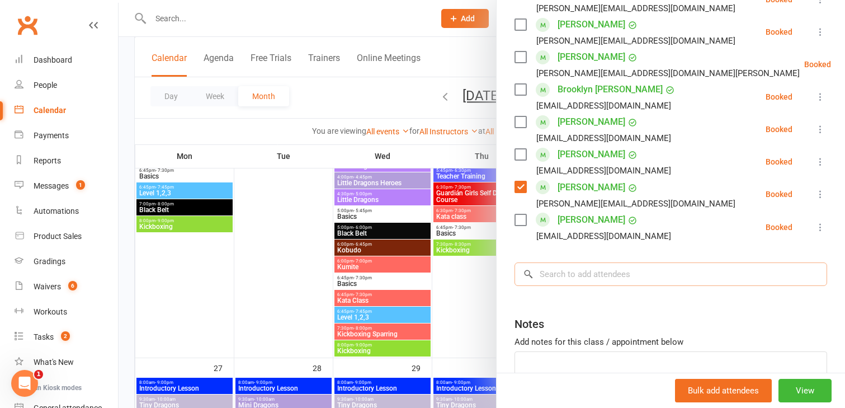
click at [555, 275] on input "search" at bounding box center [671, 273] width 313 height 23
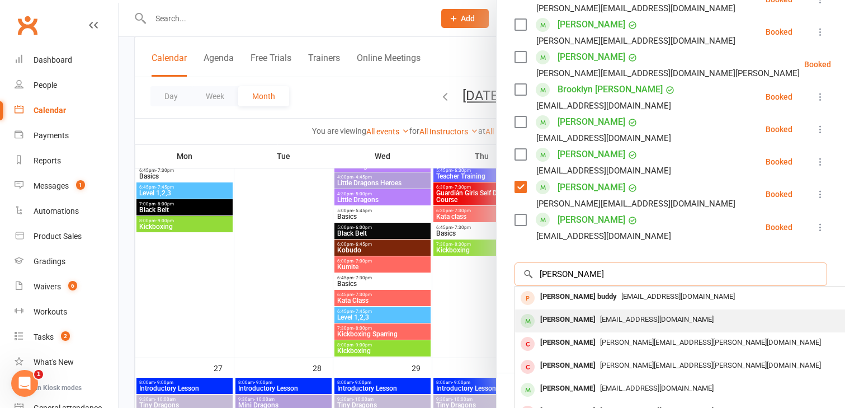
type input "[PERSON_NAME]"
click at [568, 322] on div "[PERSON_NAME]" at bounding box center [568, 320] width 64 height 16
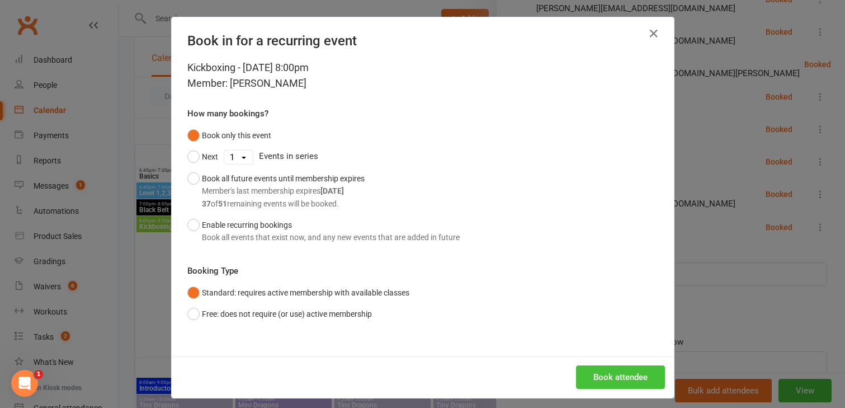
click at [602, 370] on button "Book attendee" at bounding box center [620, 376] width 89 height 23
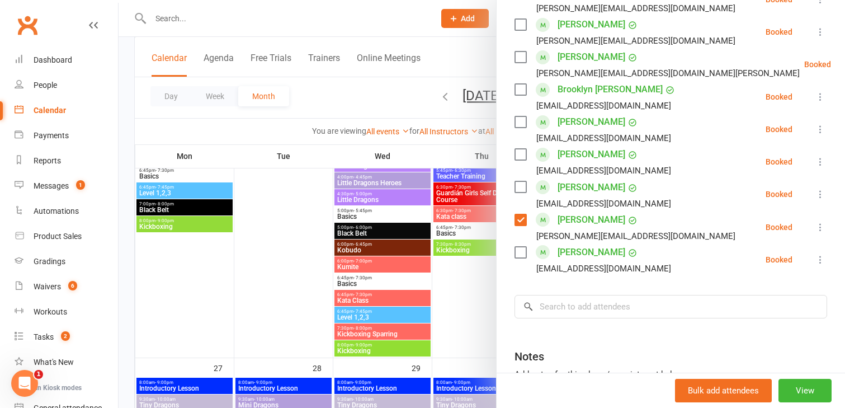
click at [520, 183] on label at bounding box center [520, 186] width 11 height 11
click at [560, 305] on input "search" at bounding box center [671, 306] width 313 height 23
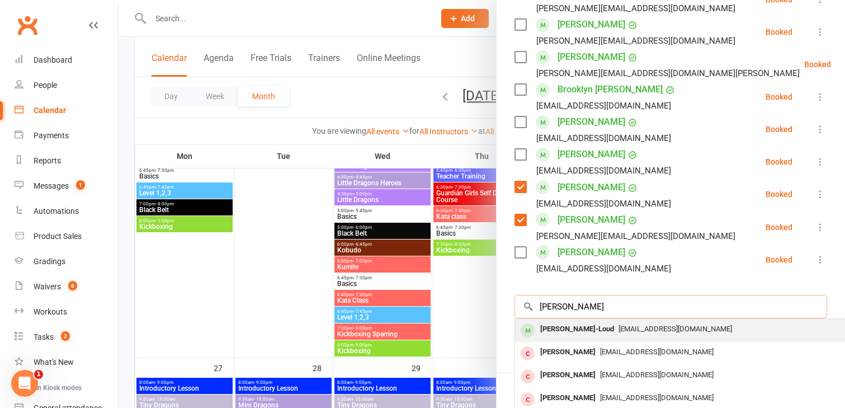
type input "[PERSON_NAME]"
click at [567, 332] on div "[PERSON_NAME]-Loud" at bounding box center [577, 329] width 83 height 16
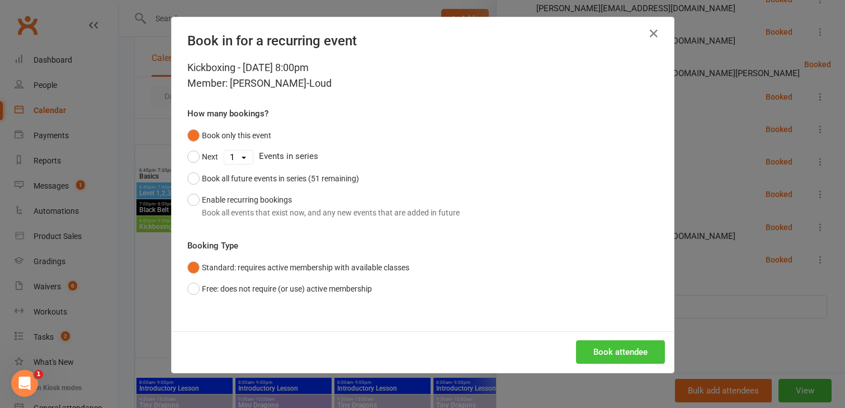
click at [591, 343] on button "Book attendee" at bounding box center [620, 351] width 89 height 23
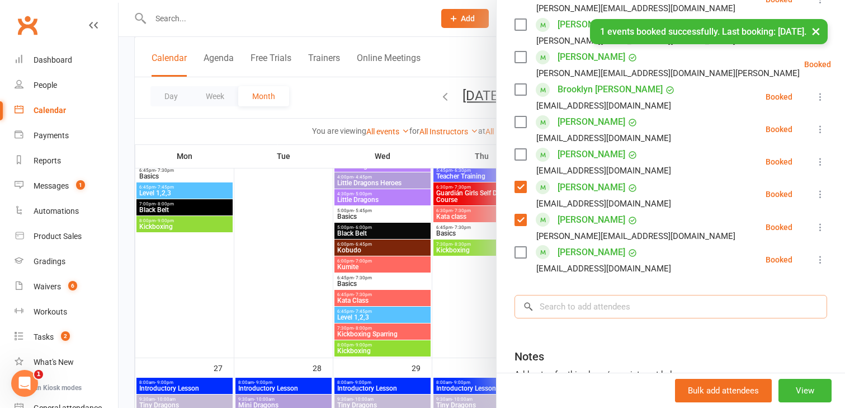
scroll to position [549, 0]
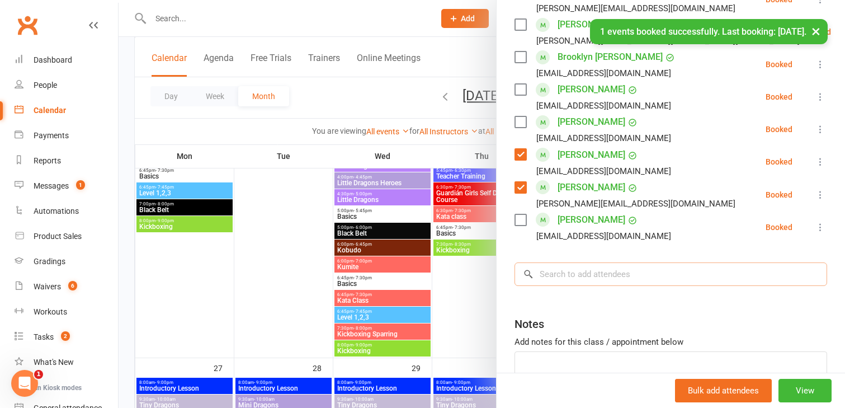
click at [550, 286] on input "search" at bounding box center [671, 273] width 313 height 23
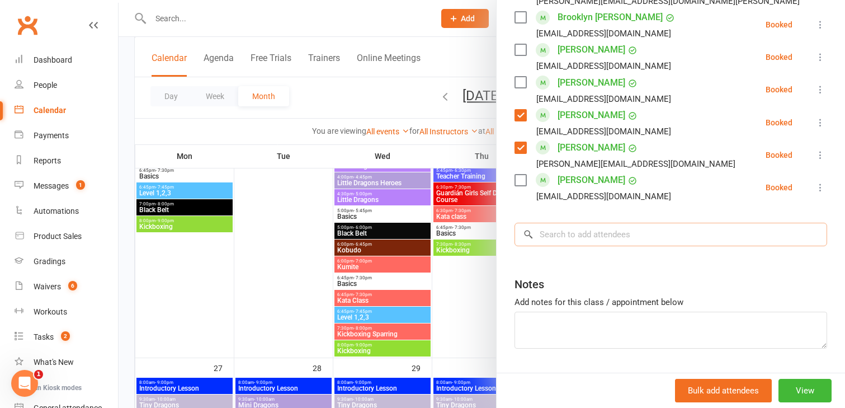
scroll to position [653, 0]
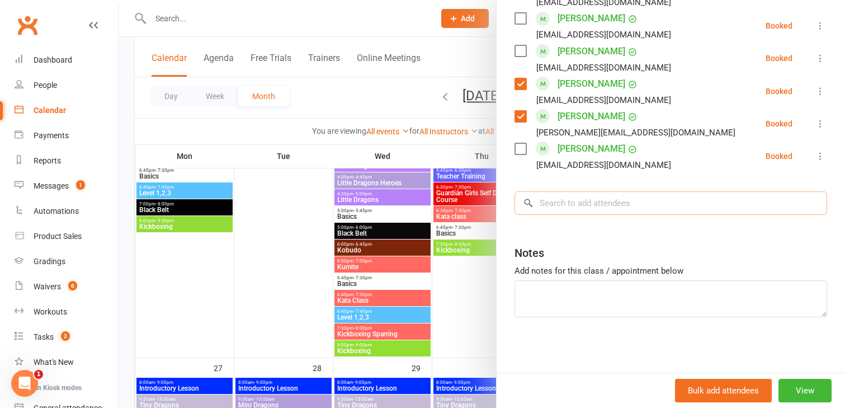
click at [556, 206] on input "search" at bounding box center [671, 202] width 313 height 23
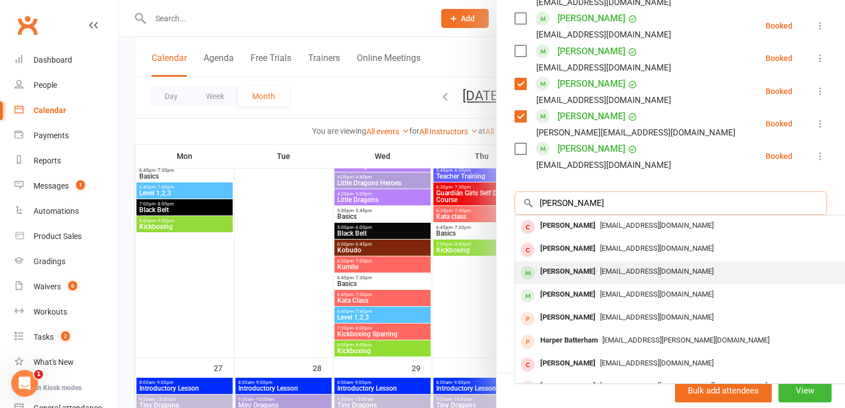
type input "[PERSON_NAME]"
click at [559, 272] on div "[PERSON_NAME]" at bounding box center [568, 271] width 64 height 16
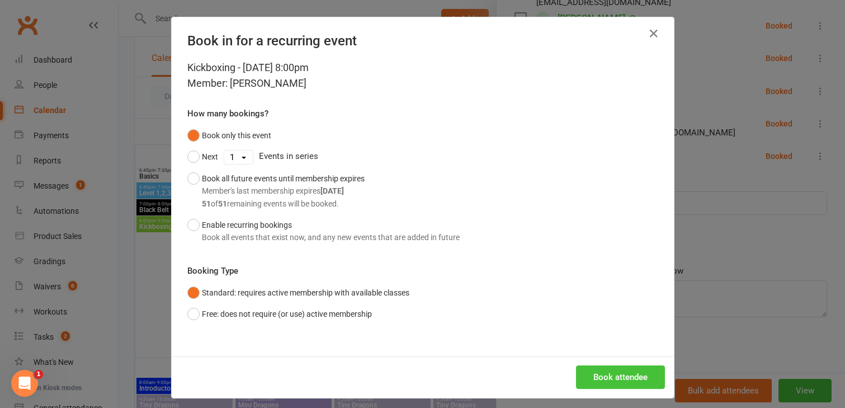
click at [594, 376] on button "Book attendee" at bounding box center [620, 376] width 89 height 23
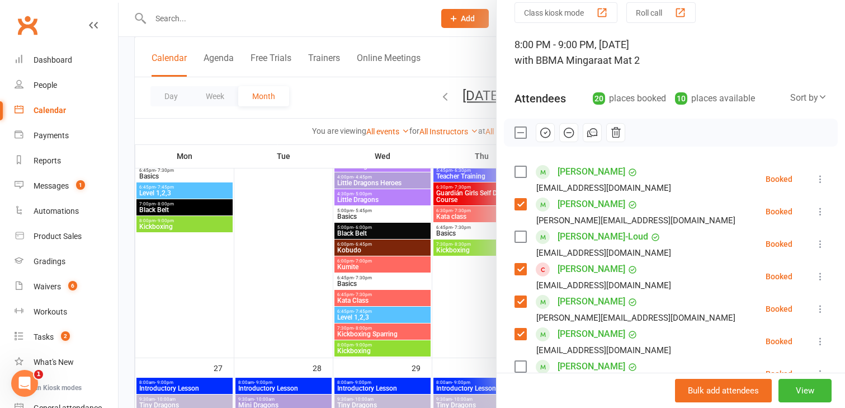
scroll to position [44, 0]
click at [520, 173] on label at bounding box center [520, 172] width 11 height 11
click at [521, 240] on label at bounding box center [520, 237] width 11 height 11
click at [546, 135] on icon "button" at bounding box center [545, 134] width 12 height 12
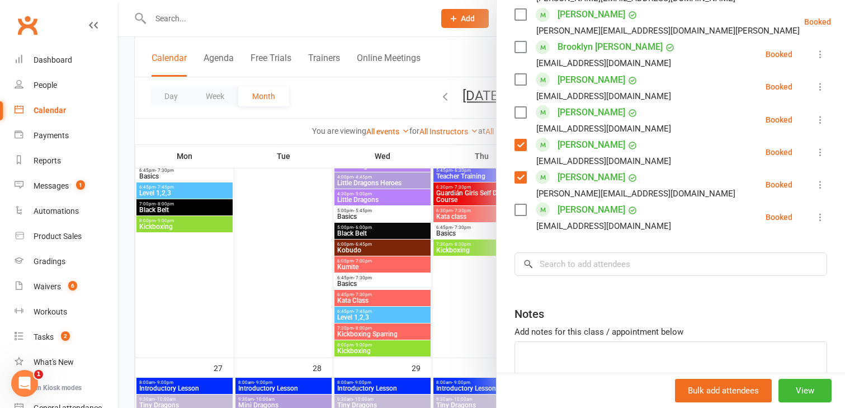
scroll to position [634, 0]
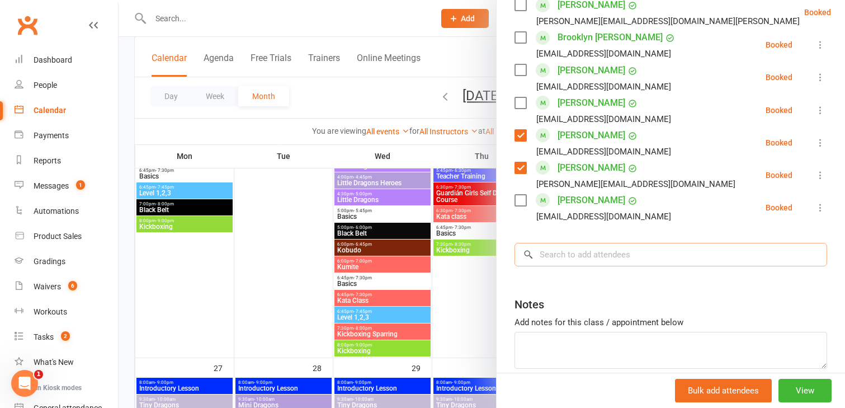
click at [543, 258] on input "search" at bounding box center [671, 254] width 313 height 23
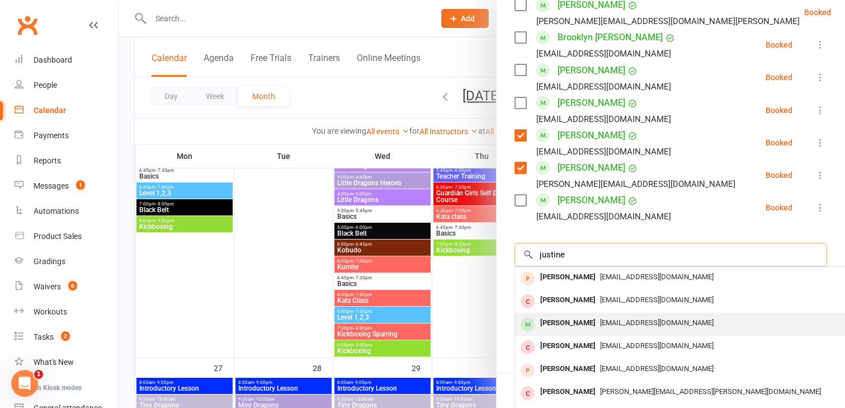
type input "justine"
click at [564, 324] on div "[PERSON_NAME]" at bounding box center [568, 323] width 64 height 16
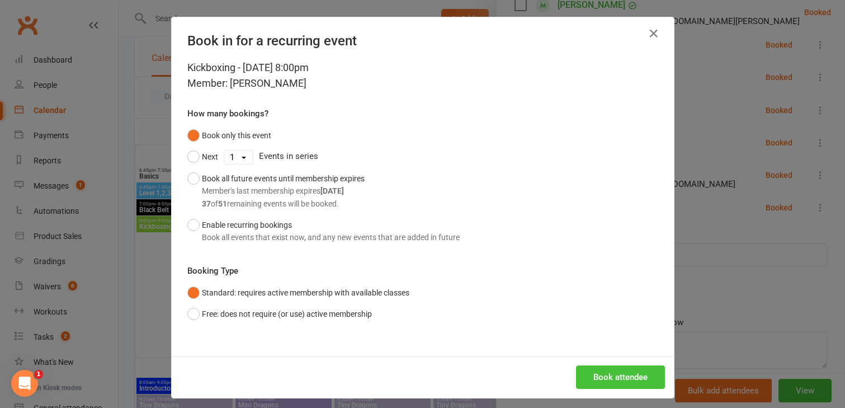
click at [591, 371] on button "Book attendee" at bounding box center [620, 376] width 89 height 23
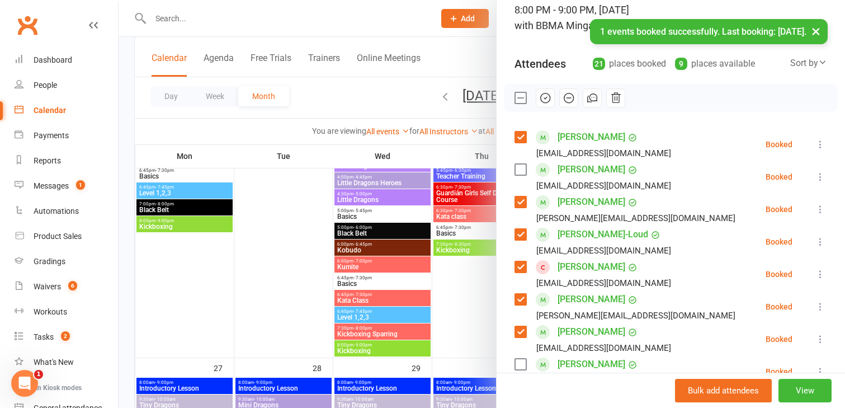
scroll to position [86, 0]
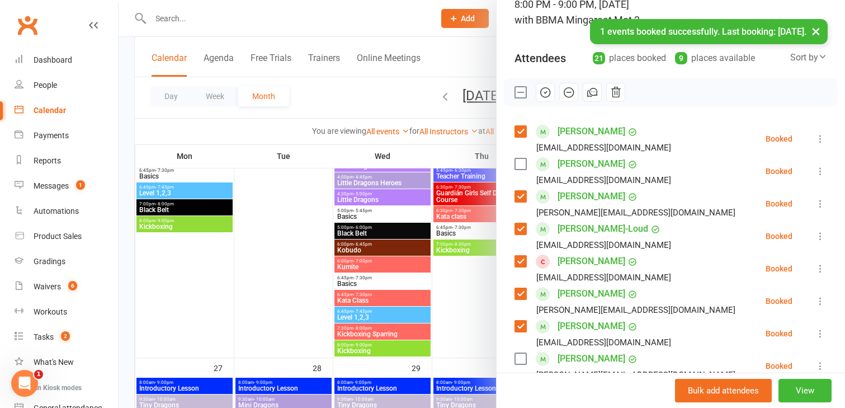
click at [519, 164] on label at bounding box center [520, 163] width 11 height 11
click at [546, 95] on icon "button" at bounding box center [545, 92] width 12 height 12
